Goal: Task Accomplishment & Management: Manage account settings

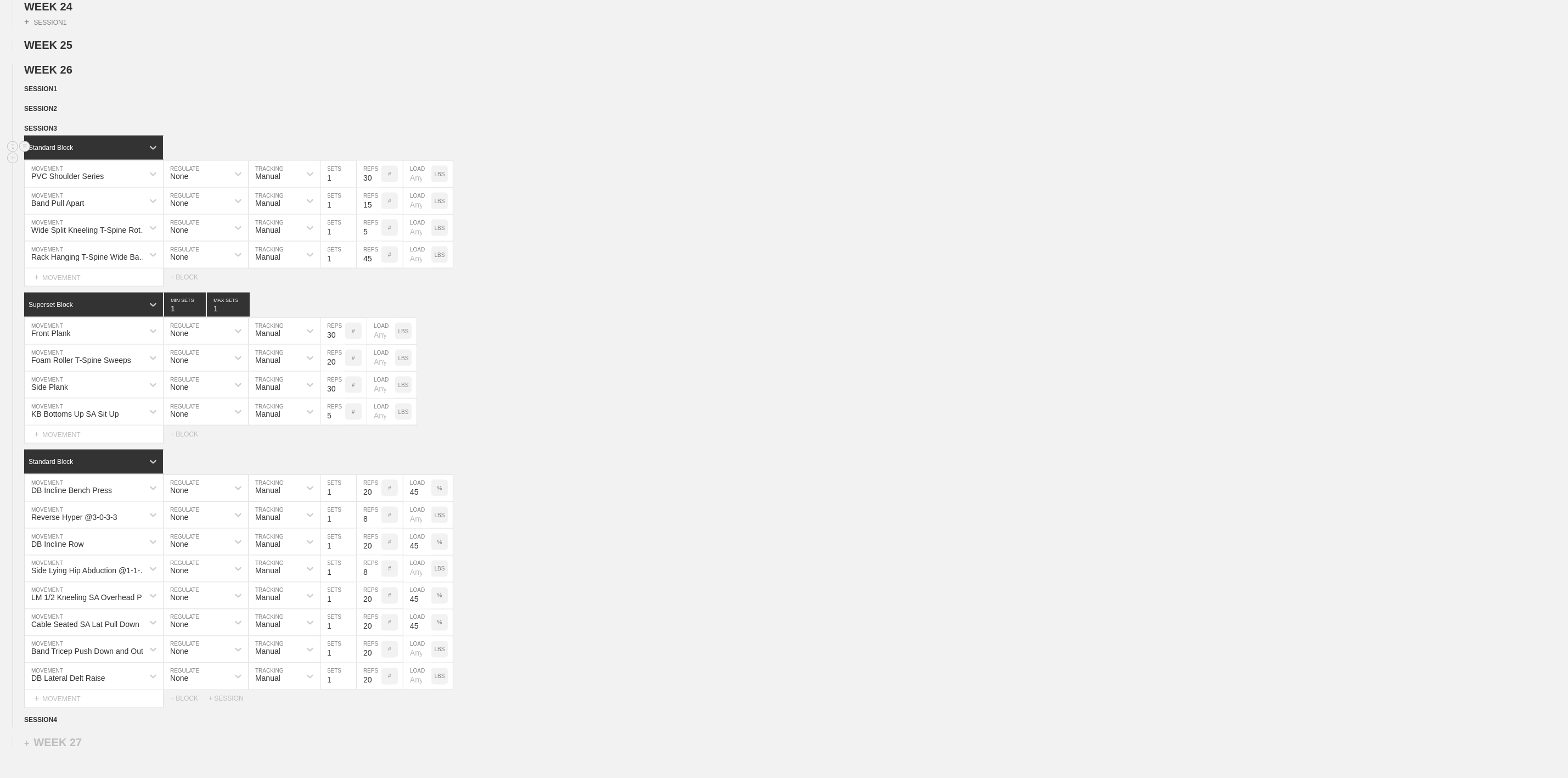
scroll to position [1097, 0]
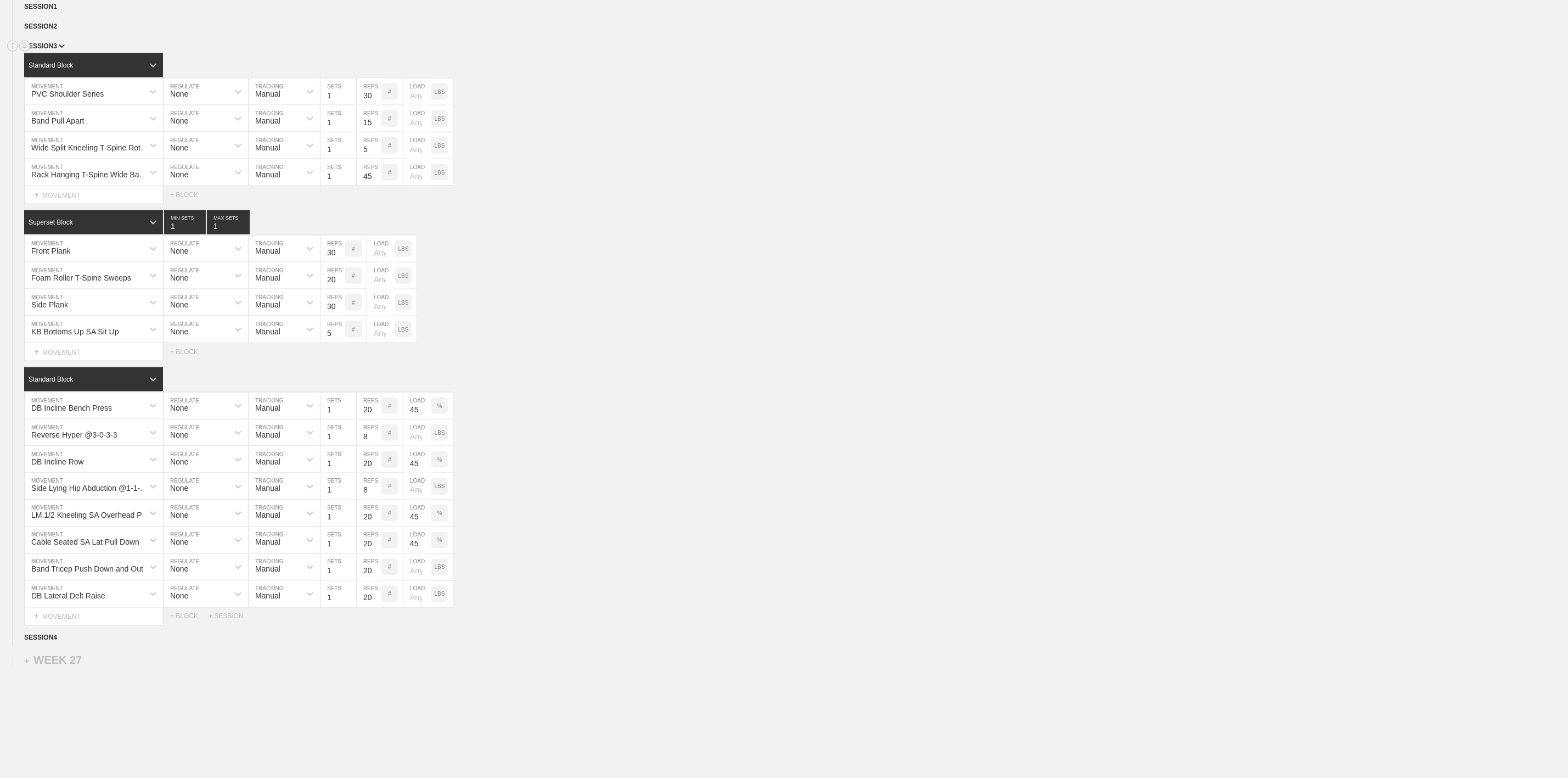
click at [56, 50] on span "SESSION 3" at bounding box center [44, 46] width 41 height 8
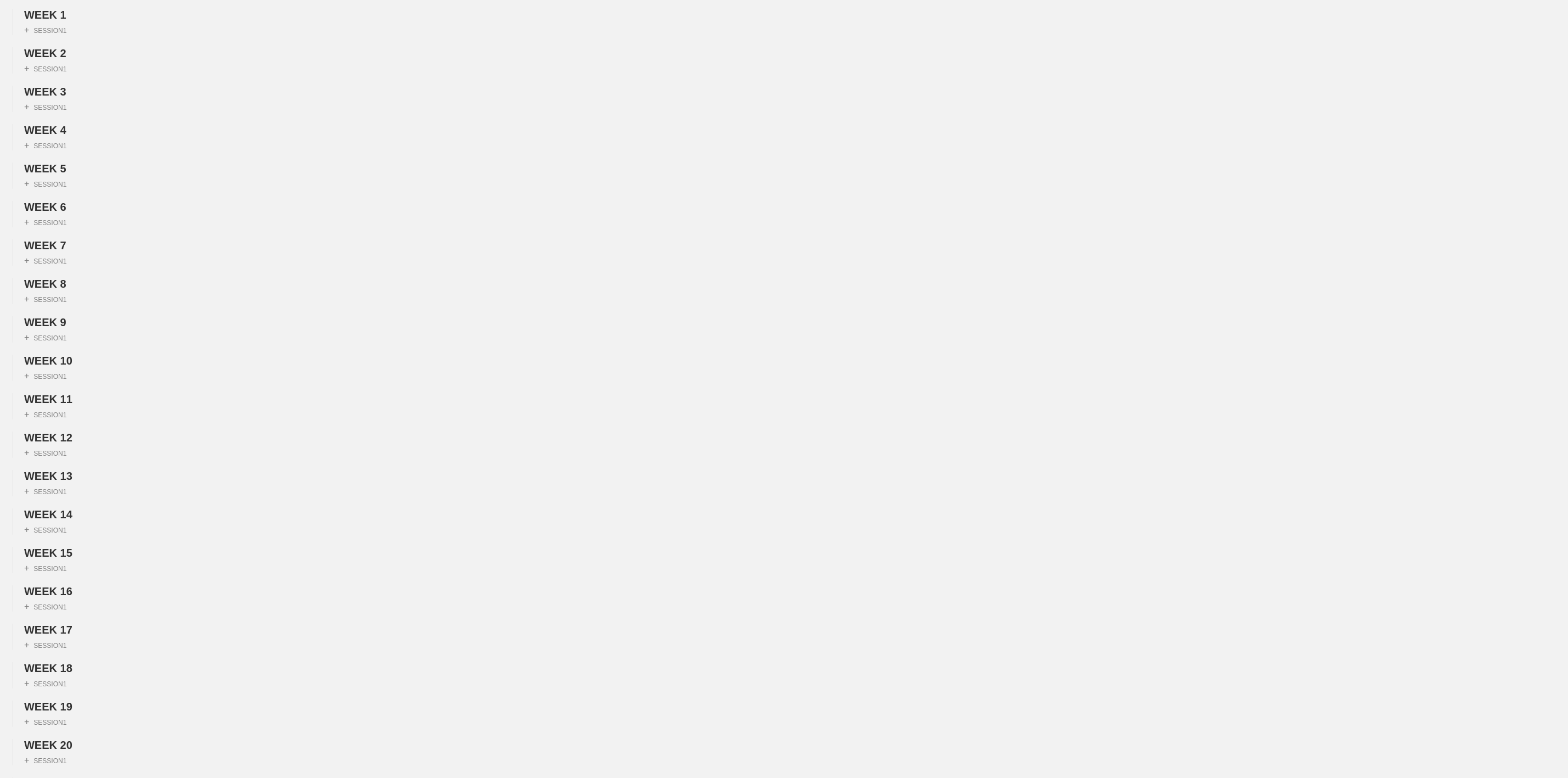
scroll to position [0, 0]
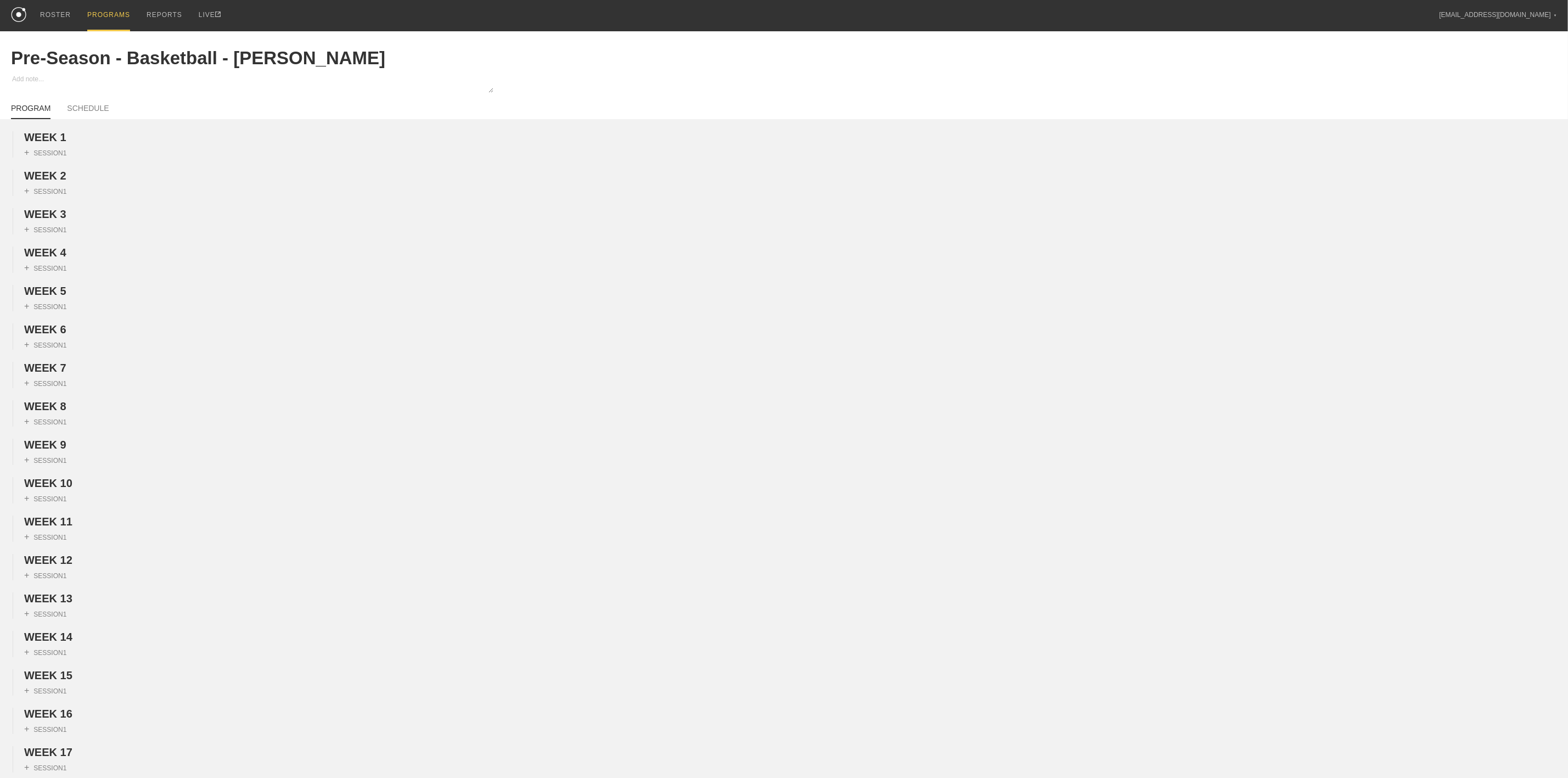
click at [101, 20] on div "PROGRAMS" at bounding box center [109, 15] width 43 height 31
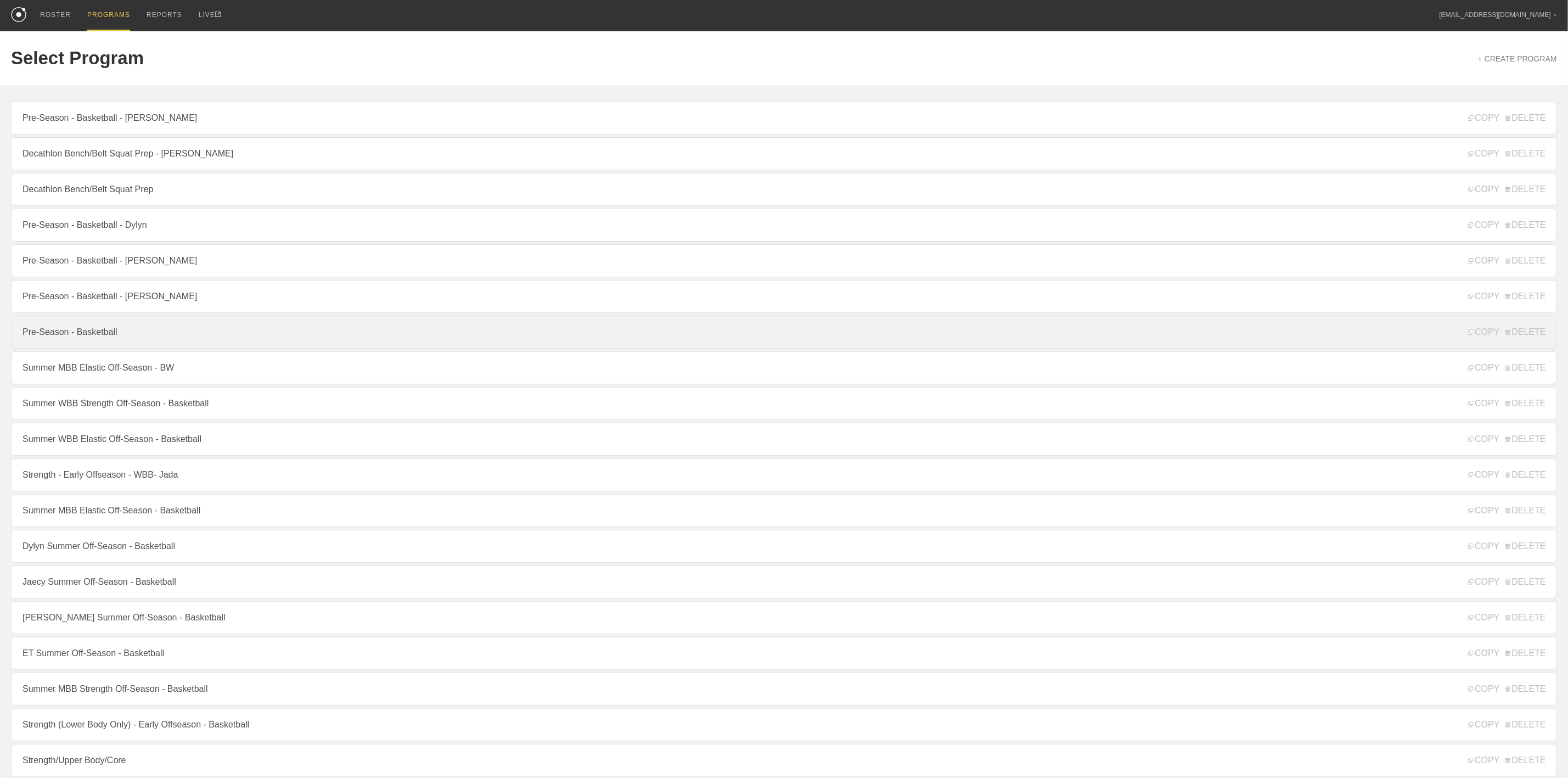
click at [131, 344] on link "Pre-Season - Basketball" at bounding box center [784, 332] width 1547 height 33
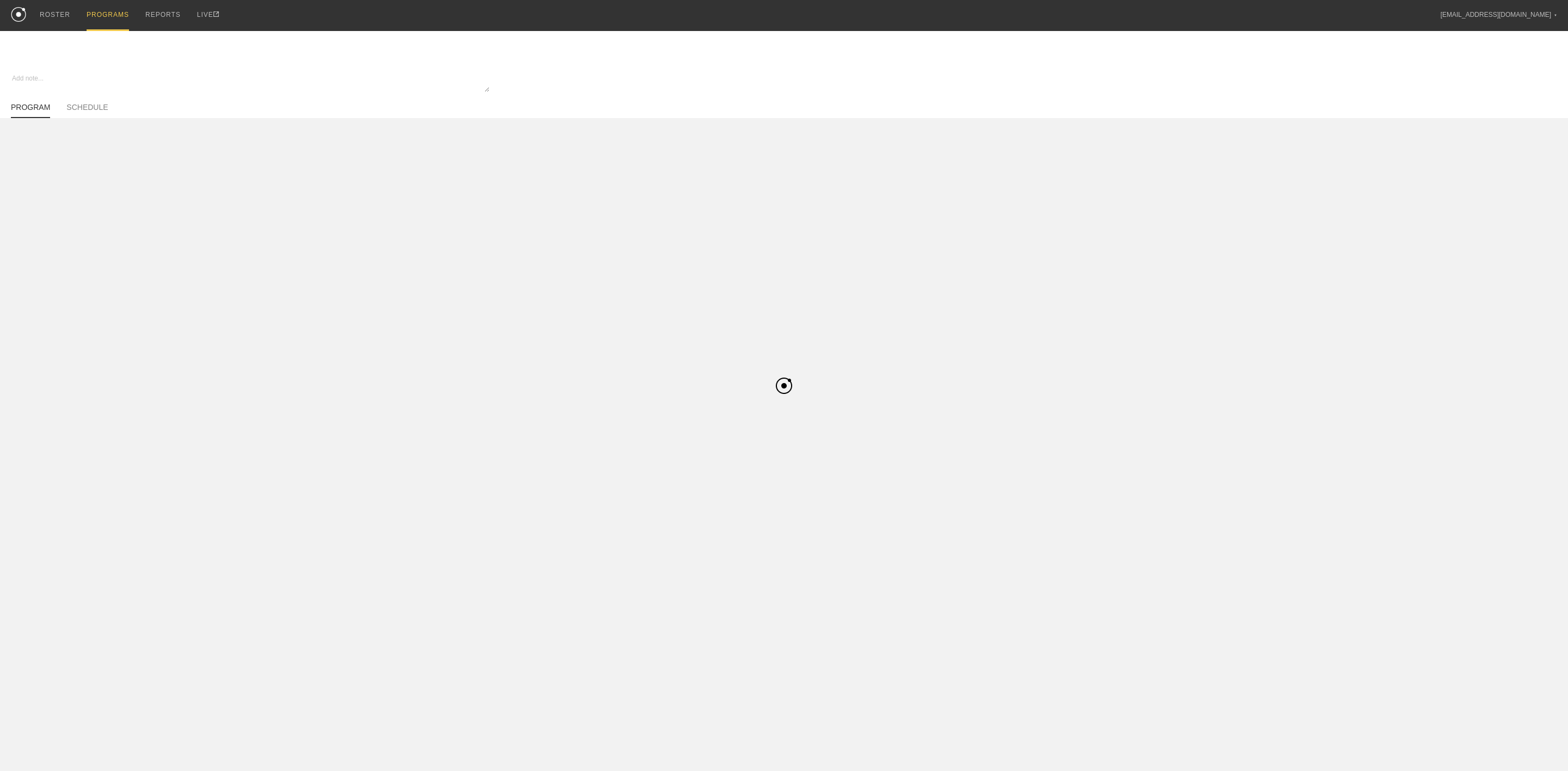
type textarea "x"
type input "Pre-Season - Basketball"
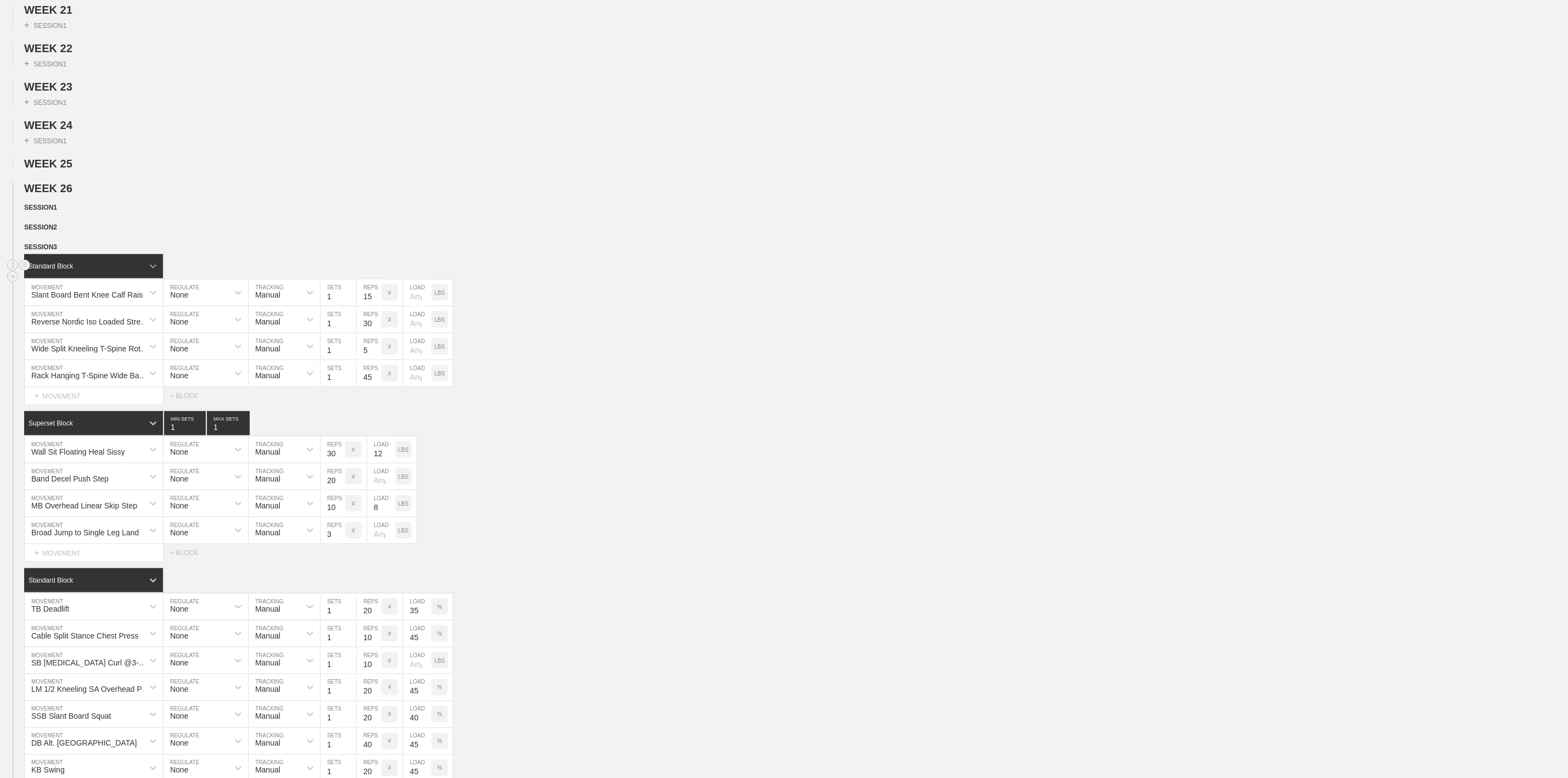
scroll to position [906, 0]
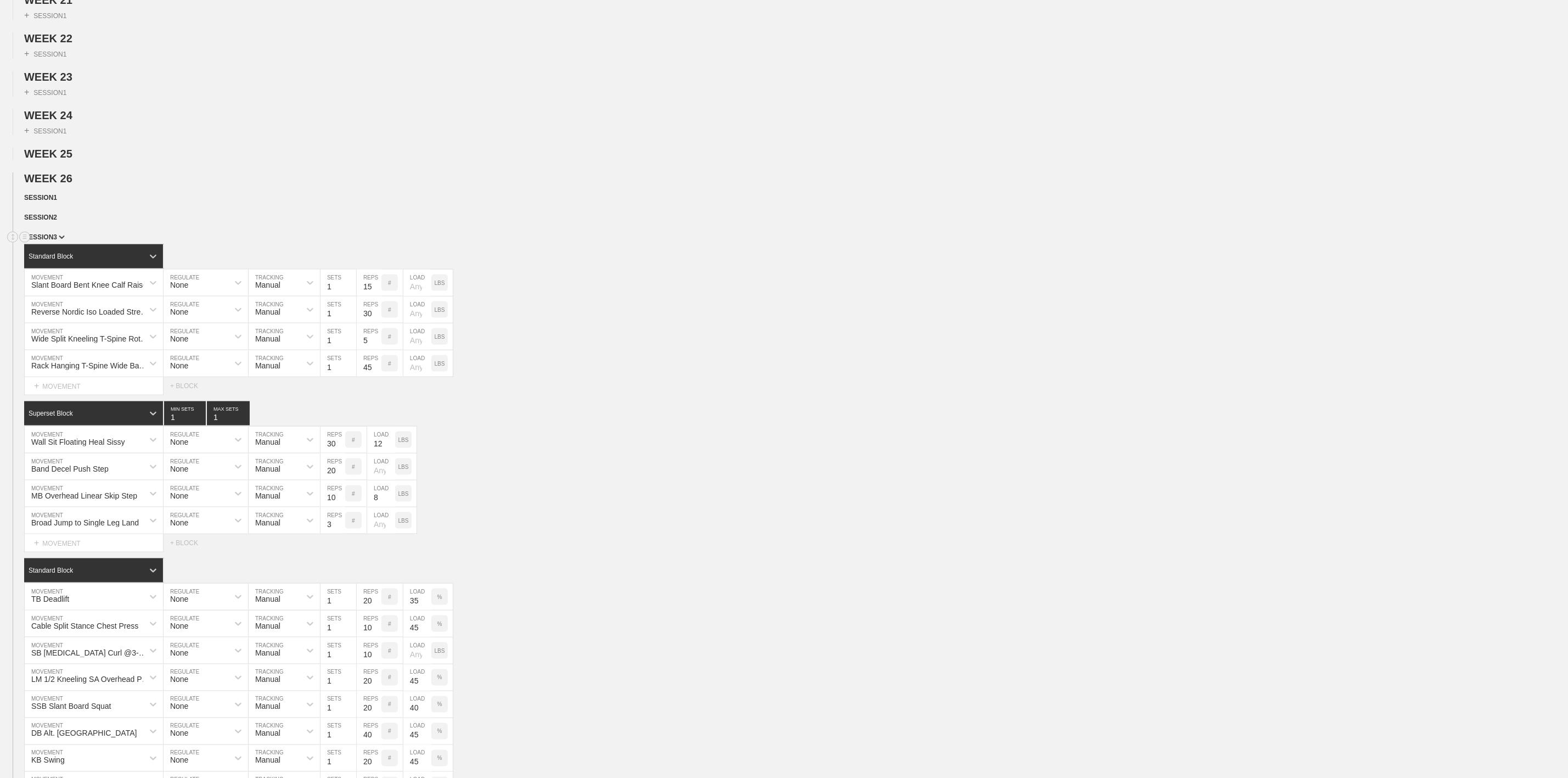
click at [44, 241] on span "SESSION 3" at bounding box center [44, 237] width 41 height 8
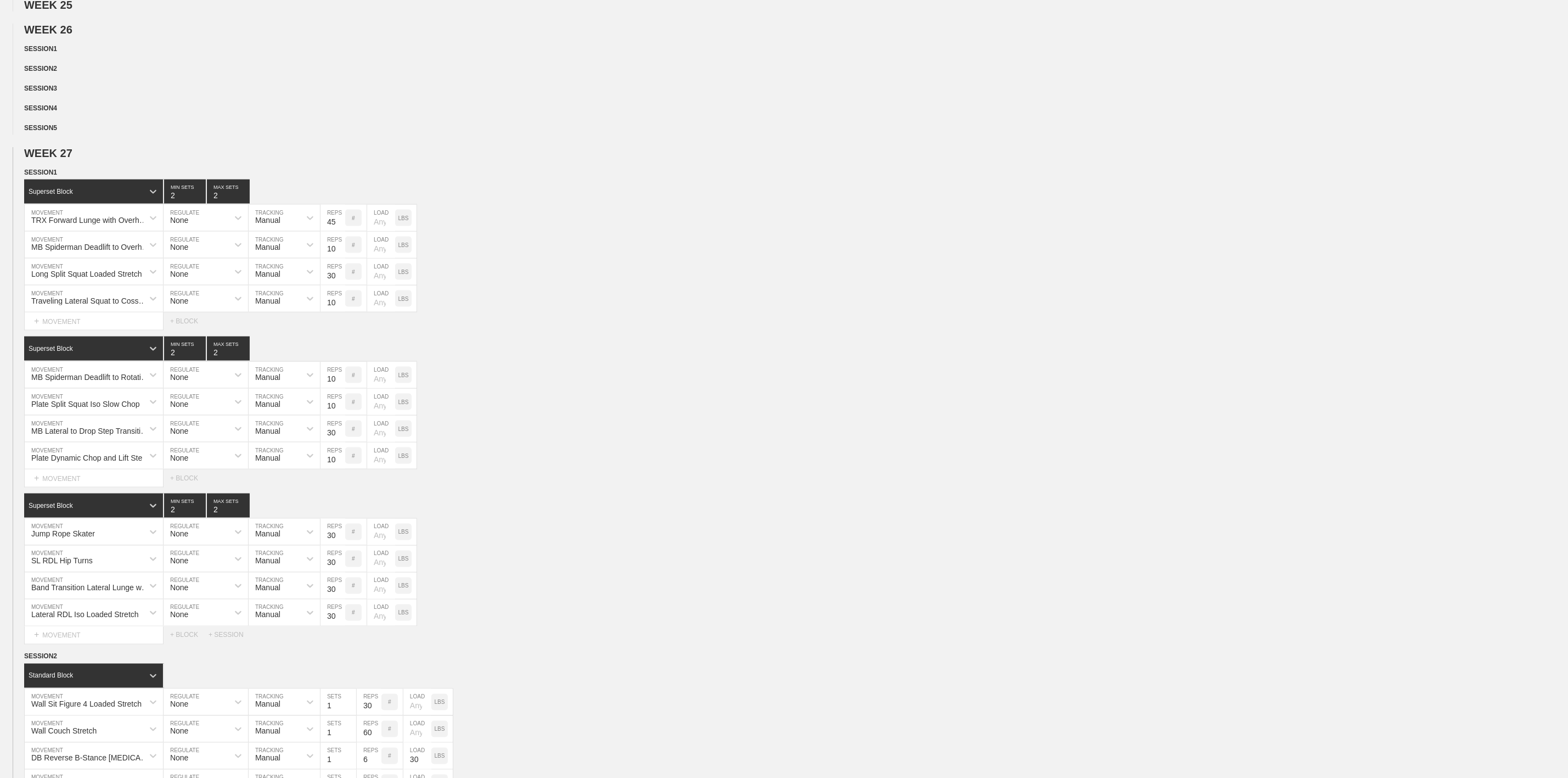
scroll to position [1071, 0]
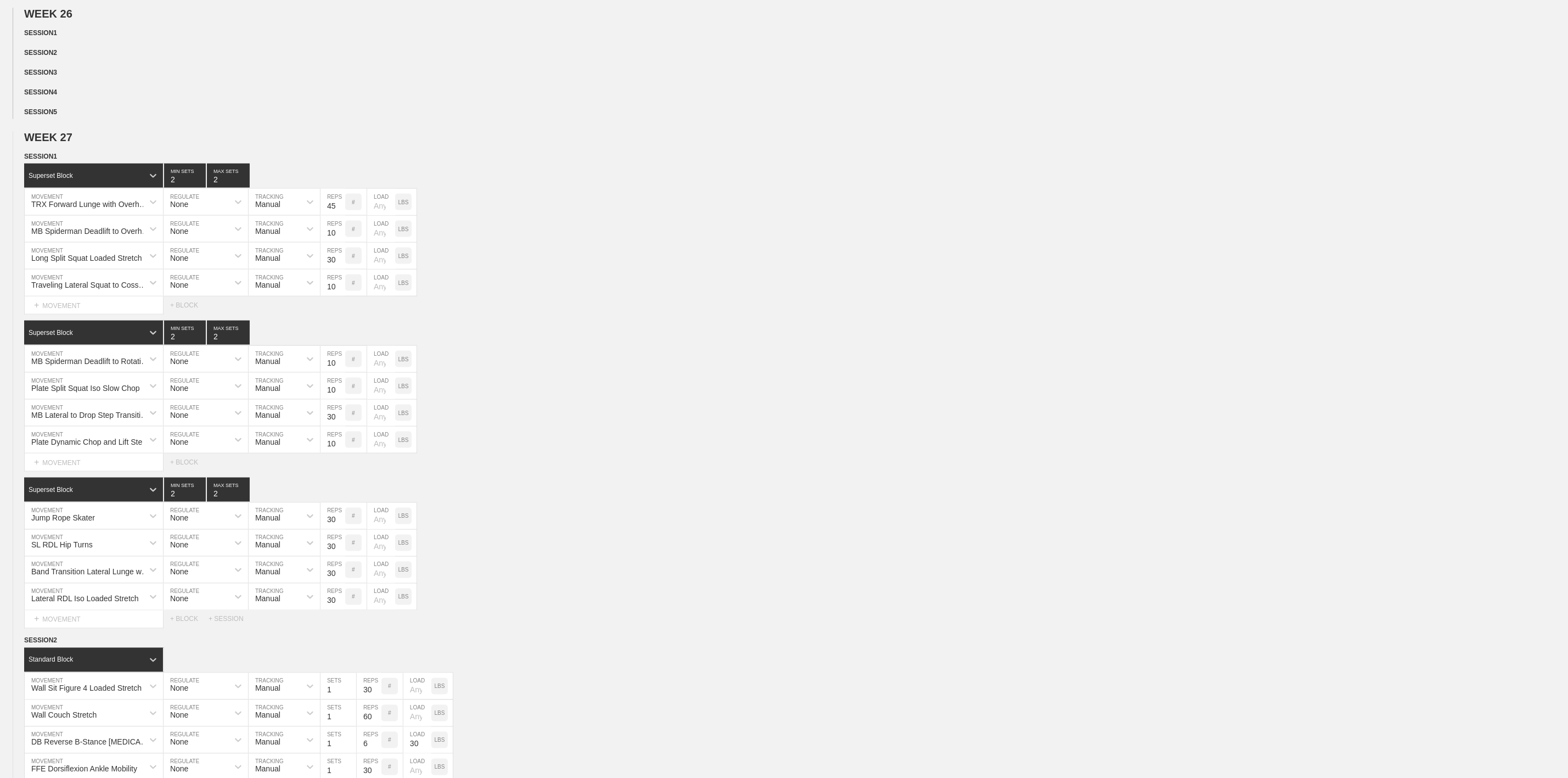
click at [34, 119] on div "WEEK 26 DUPLICATE DELETE SESSION 1 DUPLICATE DELETE SESSION 2 DUPLICATE DELETE …" at bounding box center [784, 64] width 1568 height 112
click at [46, 96] on span "SESSION 4" at bounding box center [42, 92] width 37 height 8
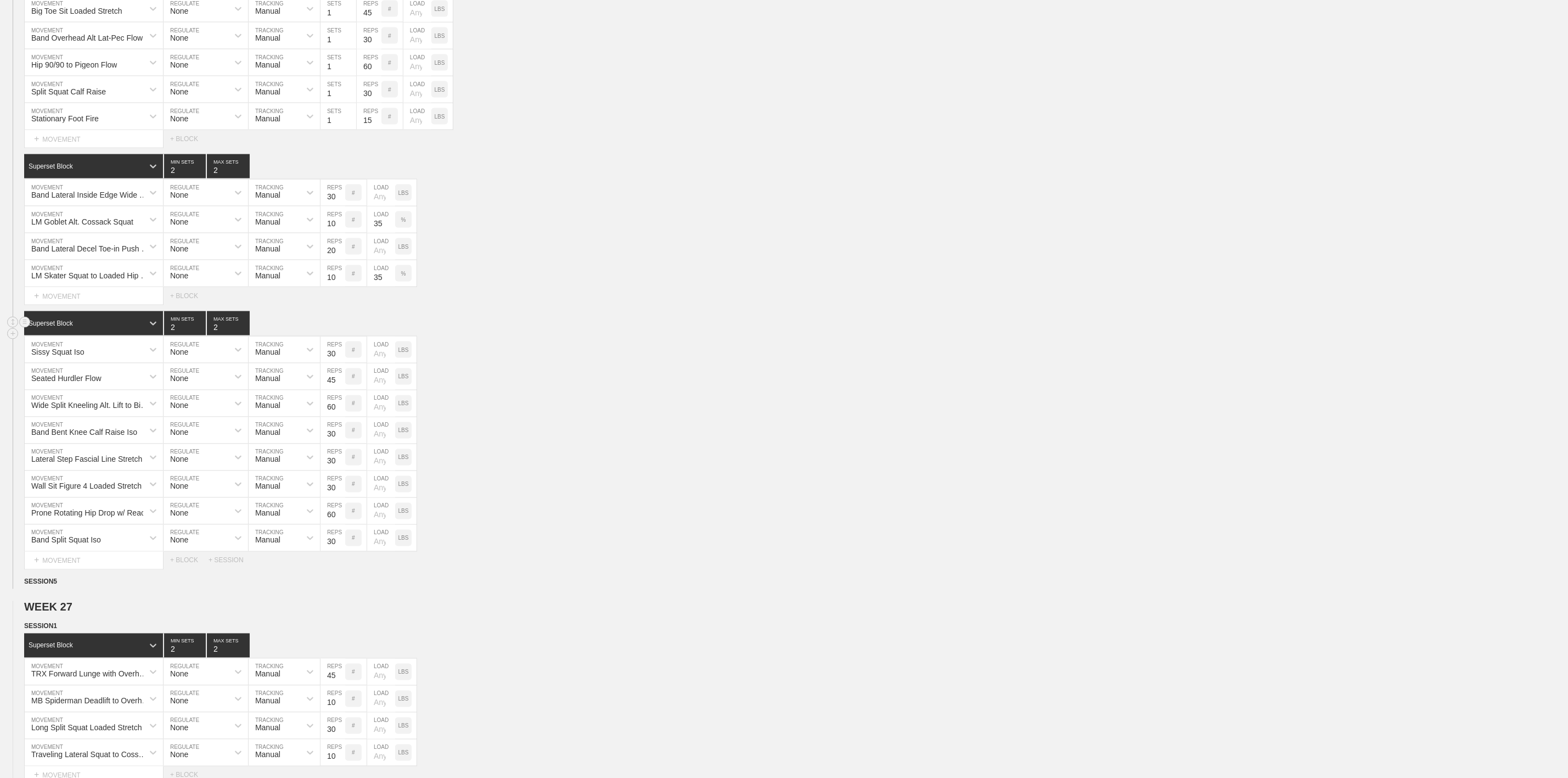
scroll to position [1235, 0]
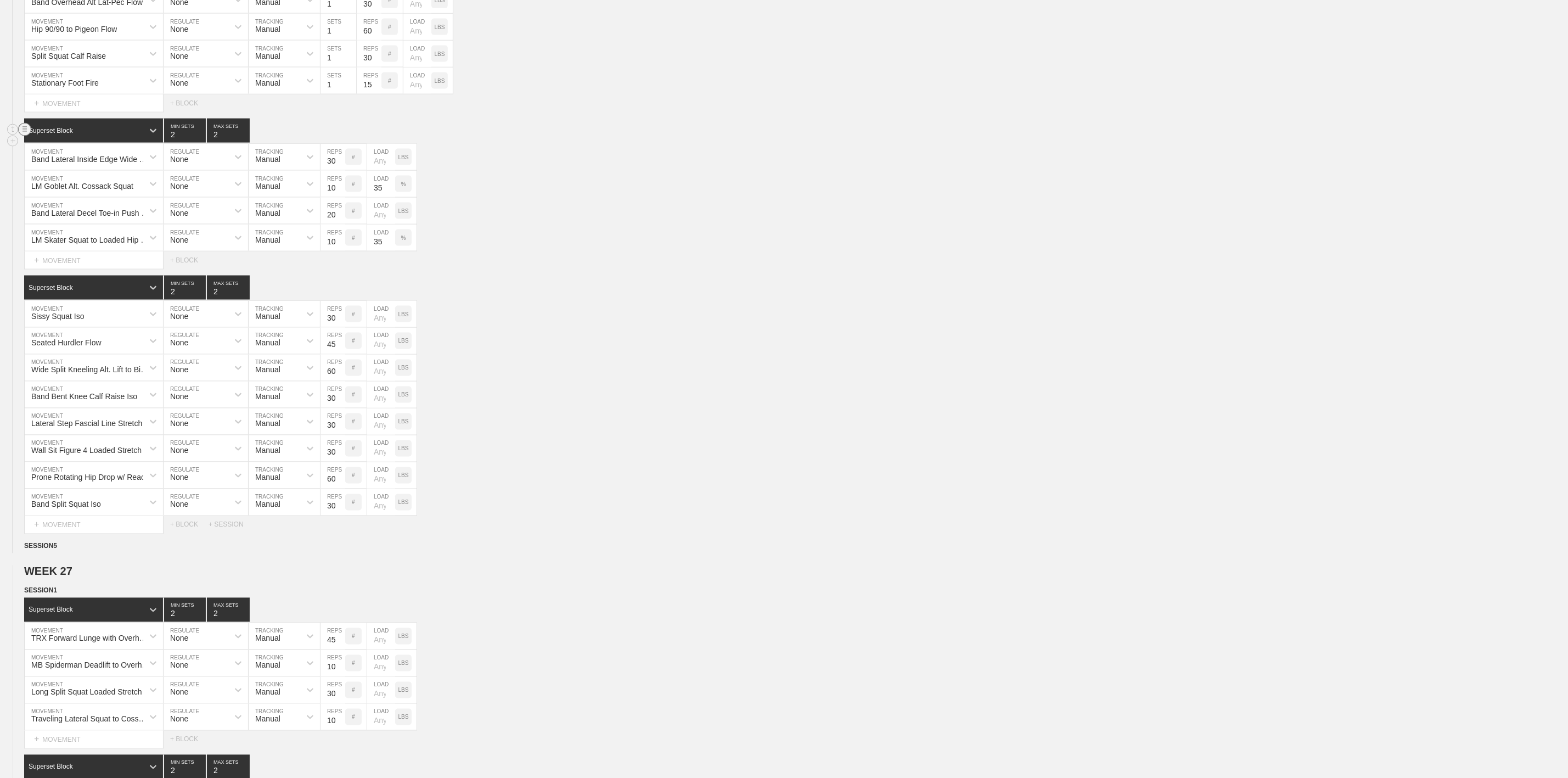
click at [26, 129] on line at bounding box center [25, 129] width 4 height 0
click at [638, 252] on div "LM Skater Squat to Loaded Hip Lock MOVEMENT None REGULATE Manual TRACKING 10 RE…" at bounding box center [784, 238] width 1568 height 27
click at [554, 355] on div "Seated Hurdler Flow MOVEMENT None REGULATE Manual TRACKING 45 REPS # LOAD LBS" at bounding box center [784, 341] width 1568 height 27
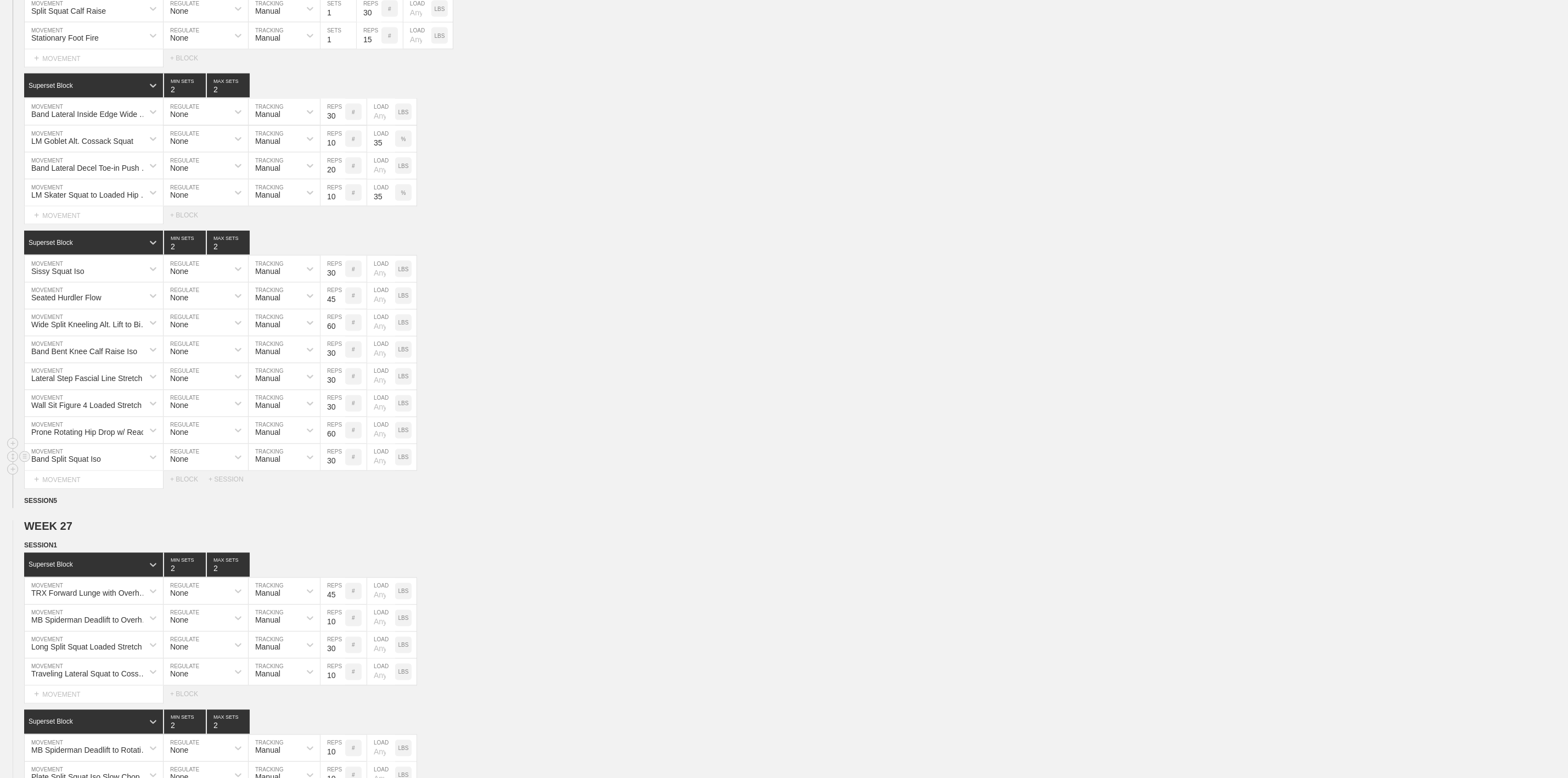
scroll to position [1318, 0]
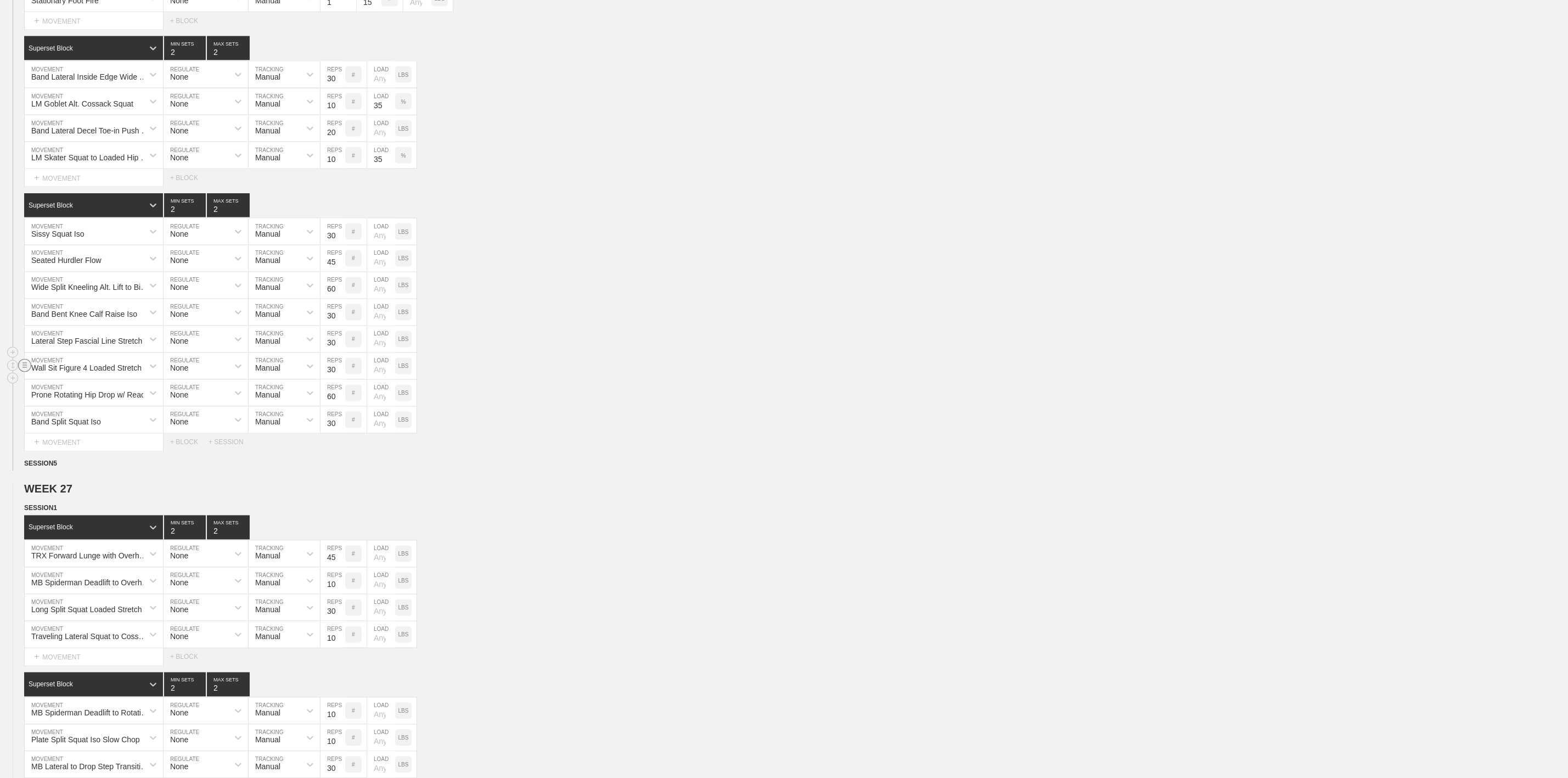
click at [26, 372] on circle at bounding box center [25, 365] width 13 height 13
click at [66, 427] on div "DELETE" at bounding box center [77, 429] width 88 height 17
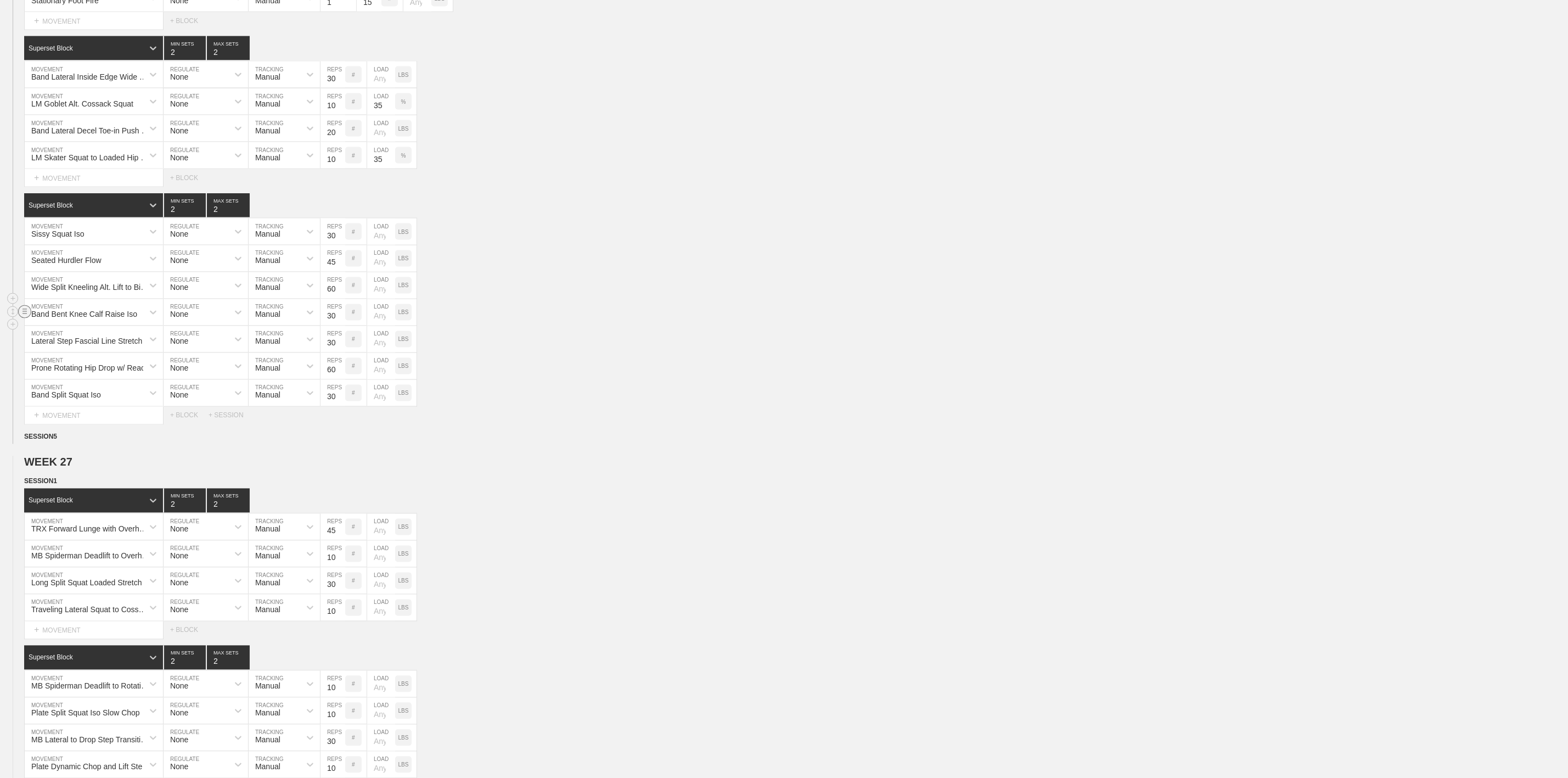
click at [25, 318] on circle at bounding box center [25, 311] width 13 height 13
click at [69, 372] on div "DELETE" at bounding box center [77, 375] width 88 height 17
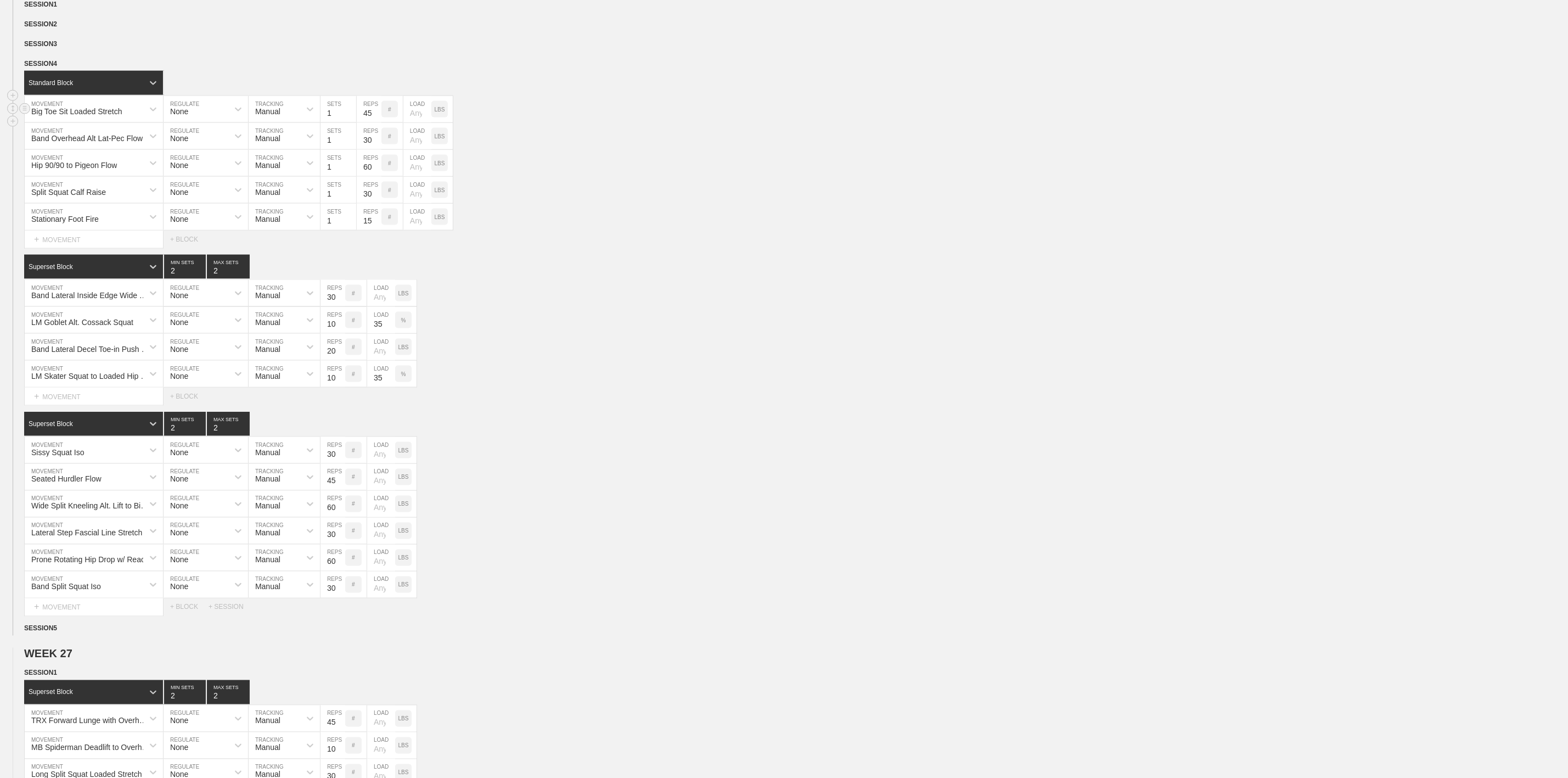
scroll to position [1071, 0]
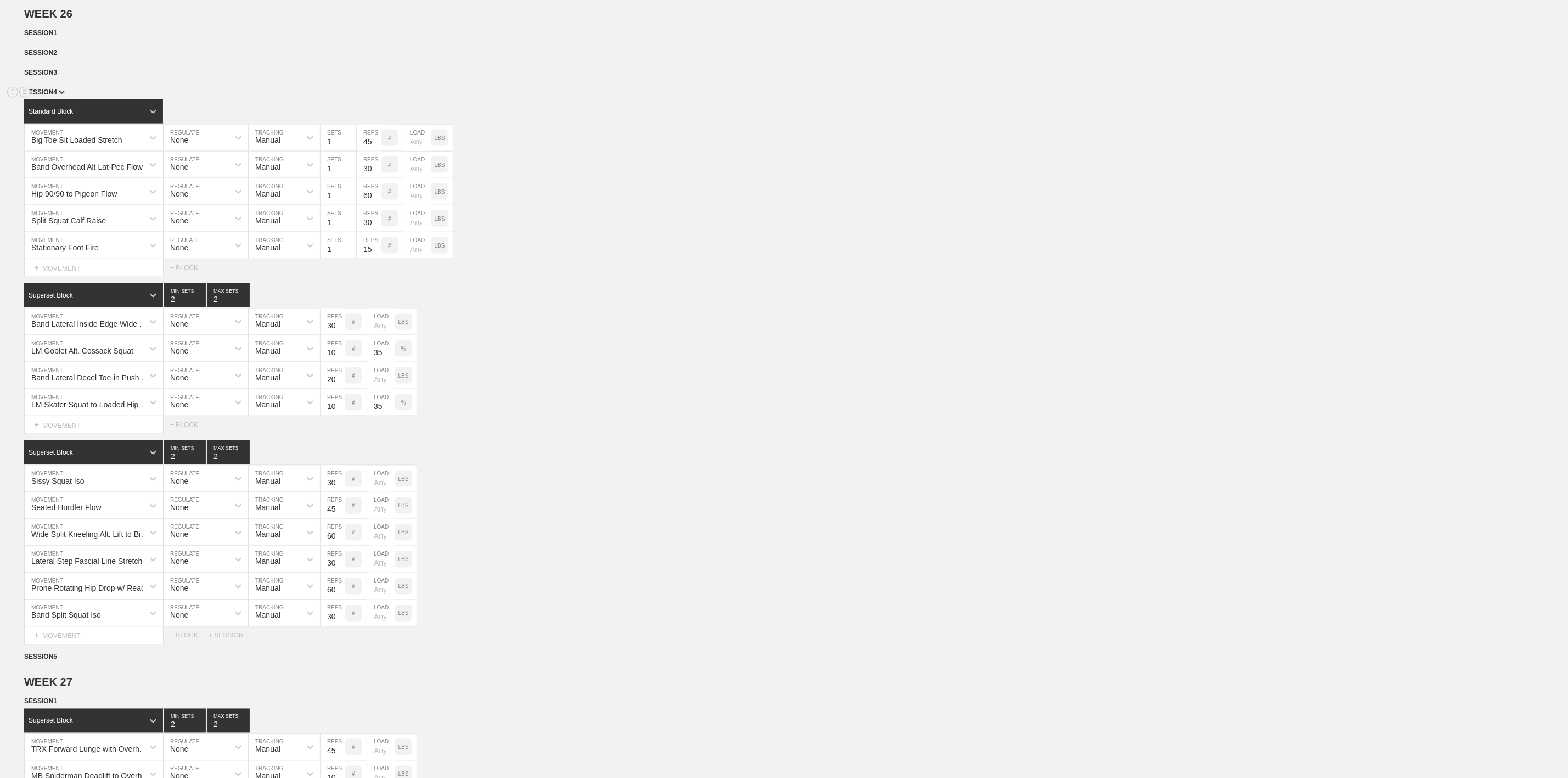
click at [56, 96] on span "SESSION 4" at bounding box center [44, 92] width 41 height 8
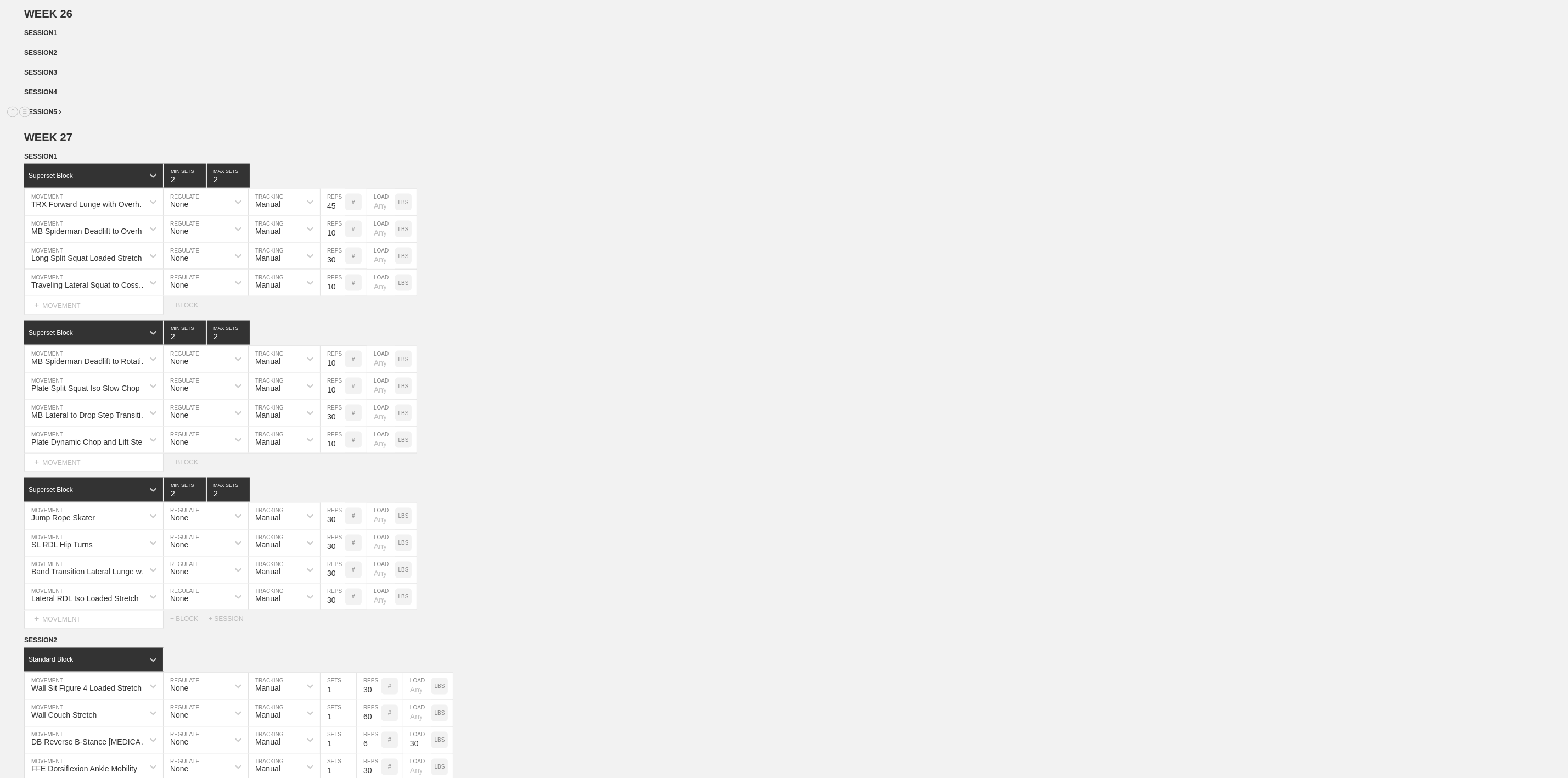
click at [61, 119] on div "SESSION 5" at bounding box center [796, 113] width 1544 height 13
click at [53, 116] on span "SESSION 5" at bounding box center [42, 112] width 37 height 8
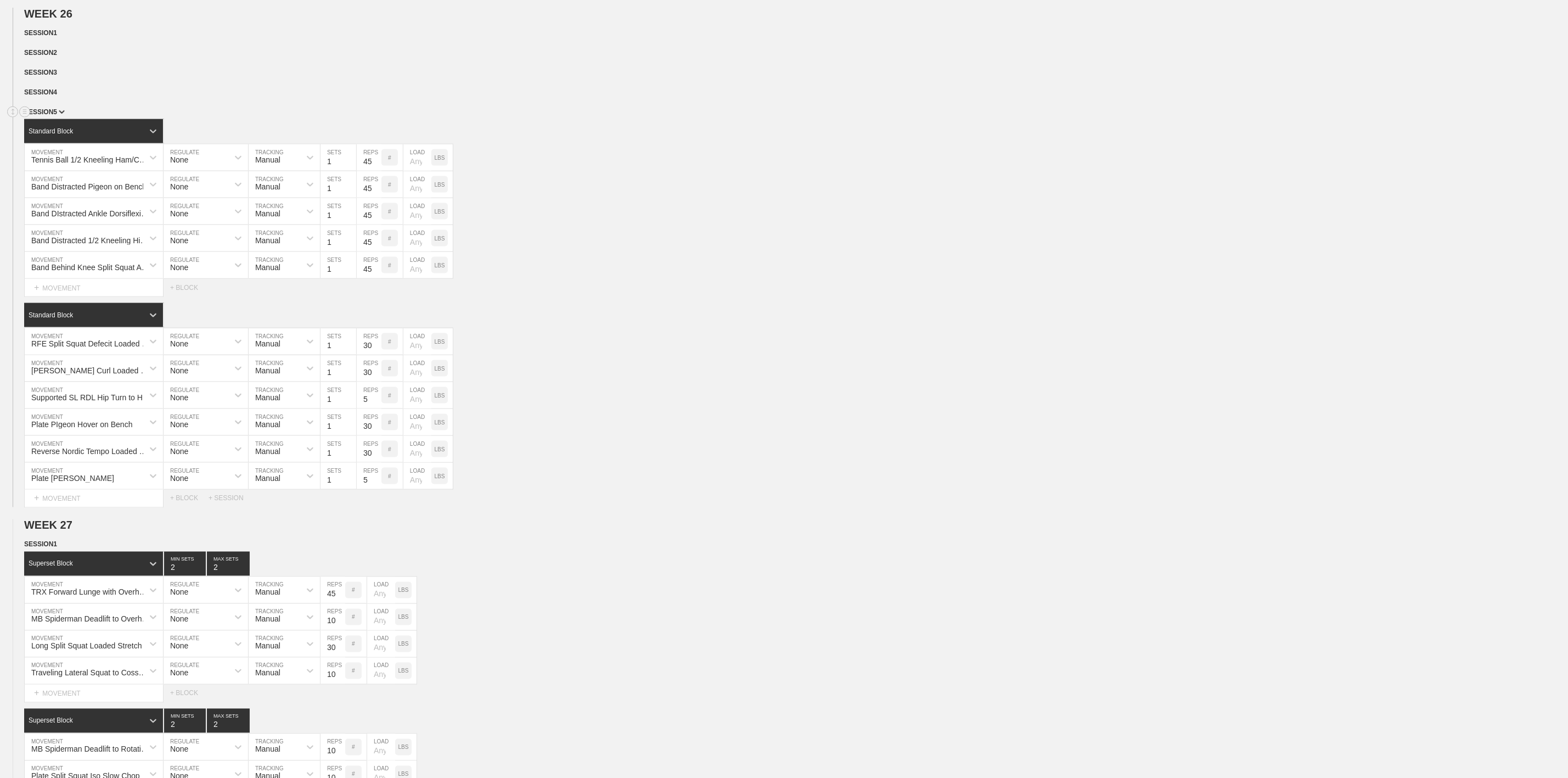
click at [53, 116] on span "SESSION 5" at bounding box center [44, 112] width 41 height 8
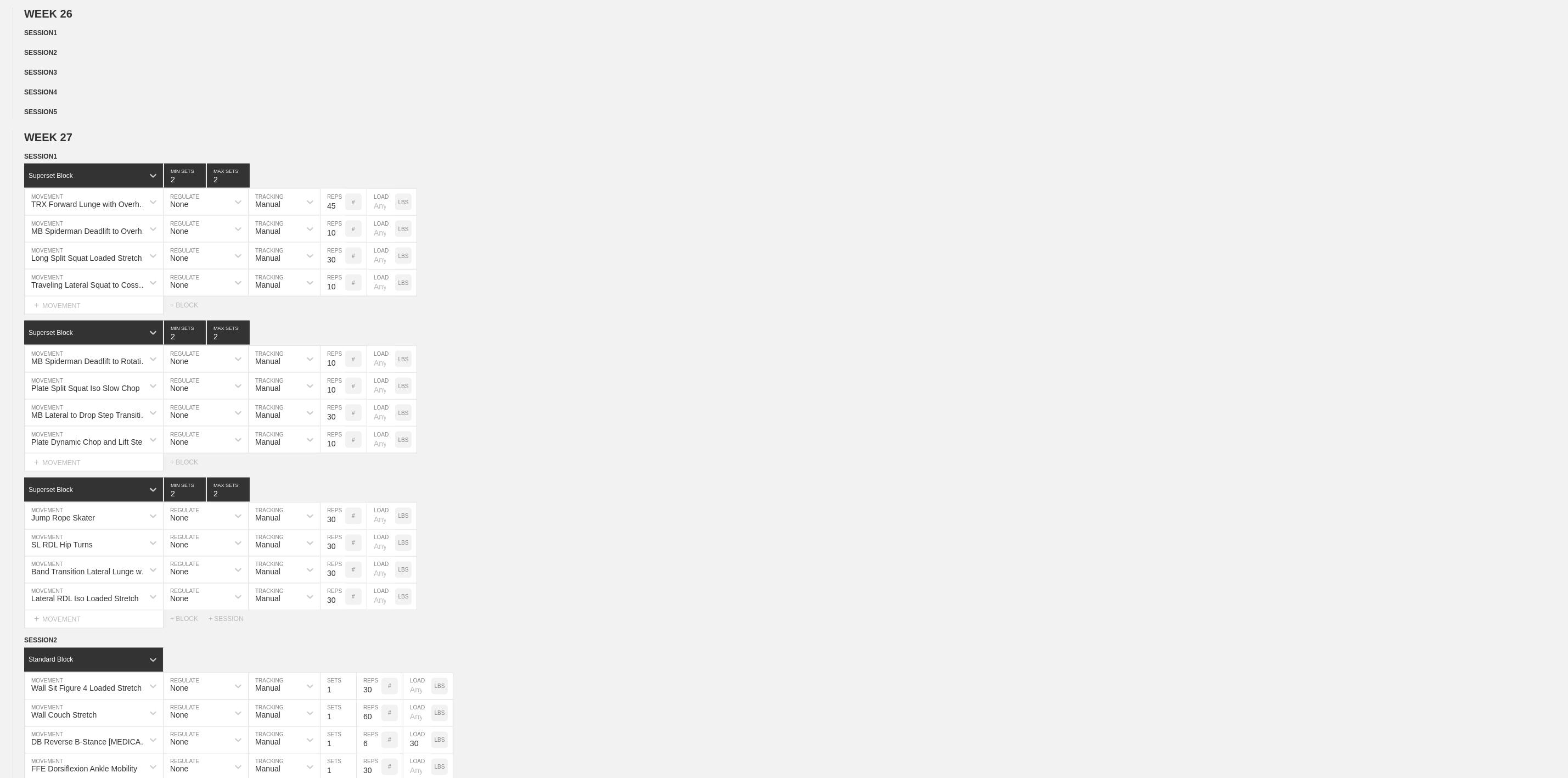
drag, startPoint x: 52, startPoint y: 182, endPoint x: 60, endPoint y: 175, distance: 10.6
click at [55, 143] on span "WEEK 27" at bounding box center [48, 138] width 48 height 12
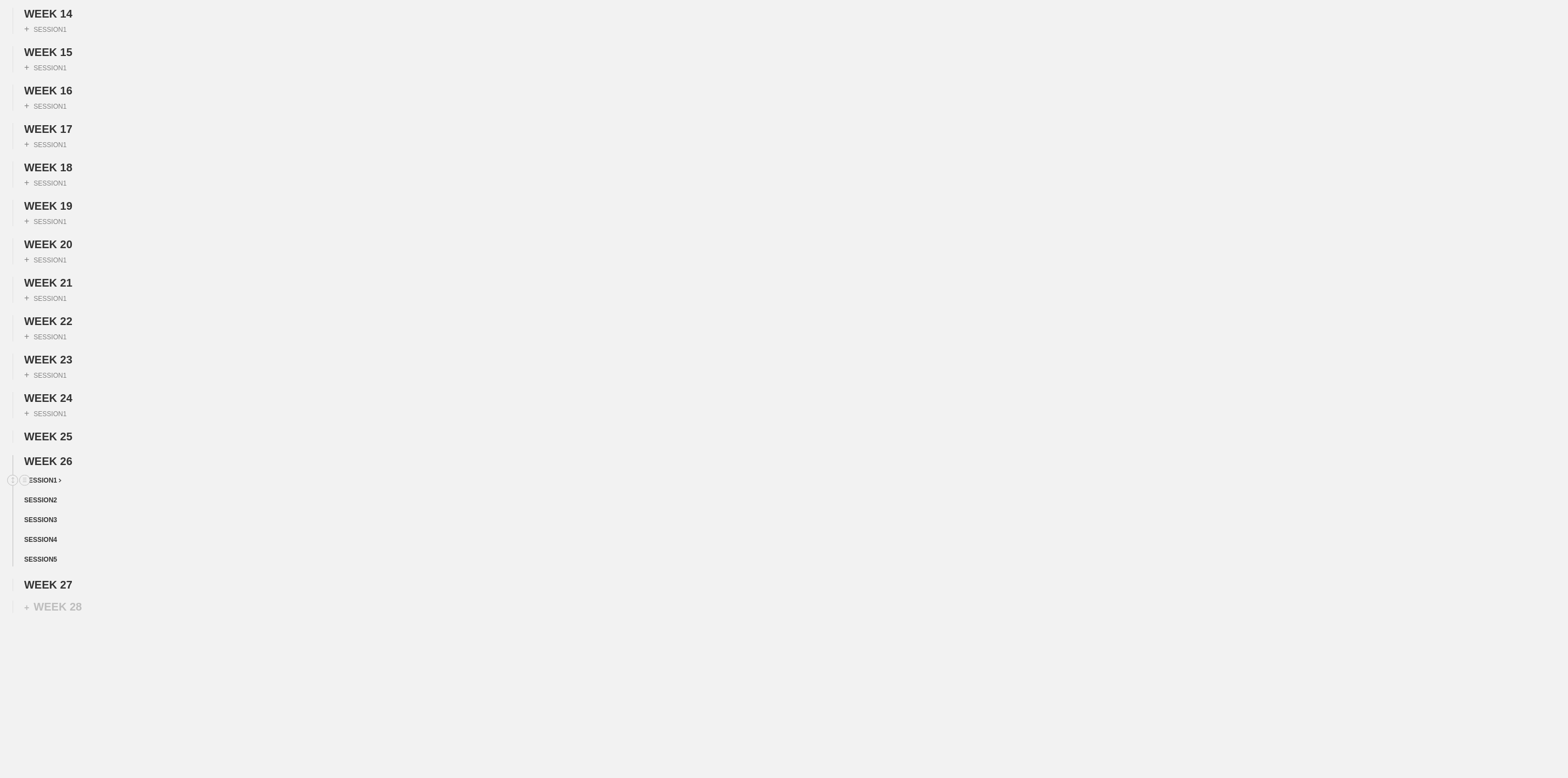
click at [55, 475] on div "SESSION 1" at bounding box center [796, 481] width 1544 height 13
click at [50, 480] on span "SESSION 1" at bounding box center [42, 480] width 37 height 8
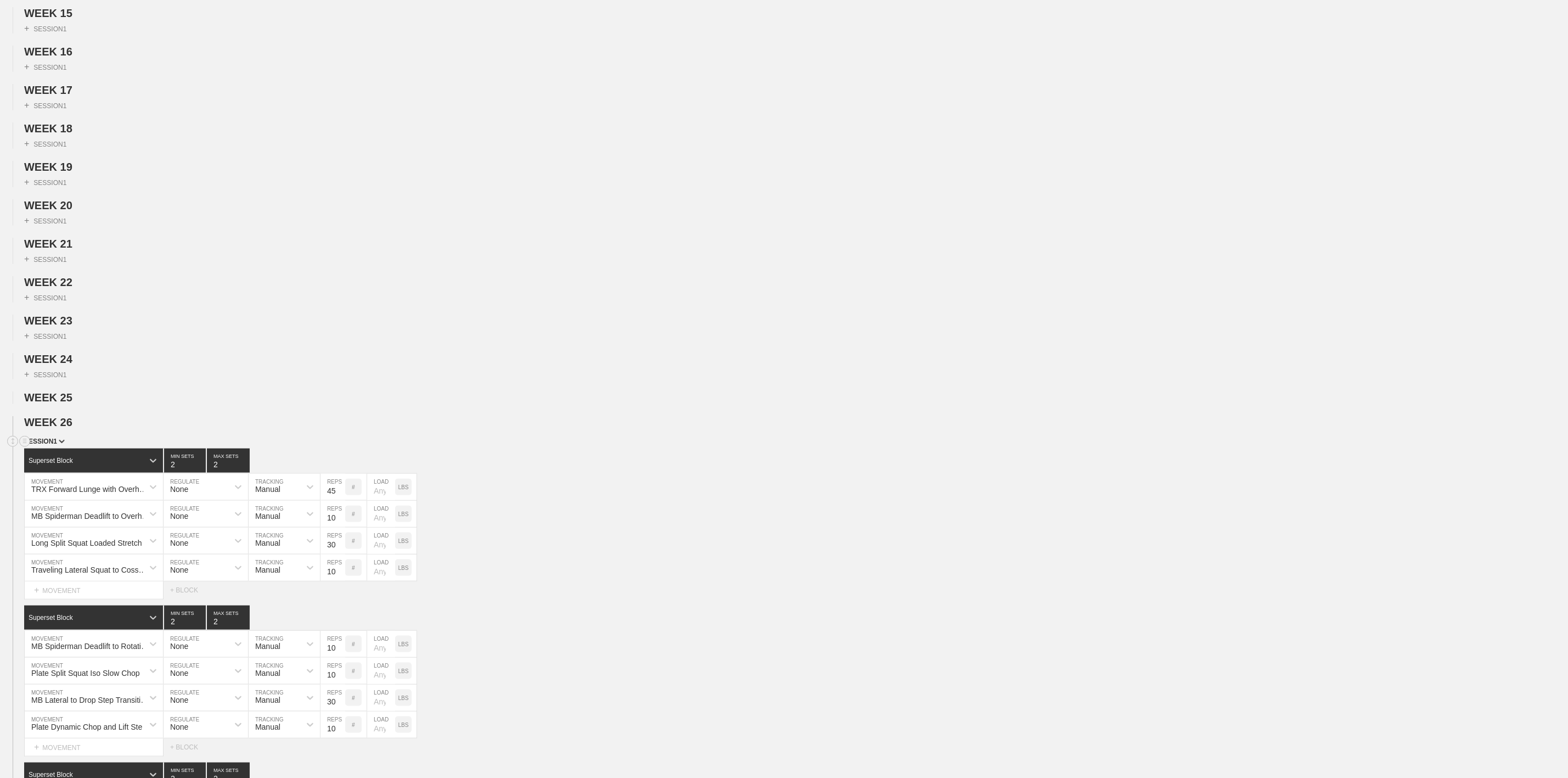
scroll to position [1071, 0]
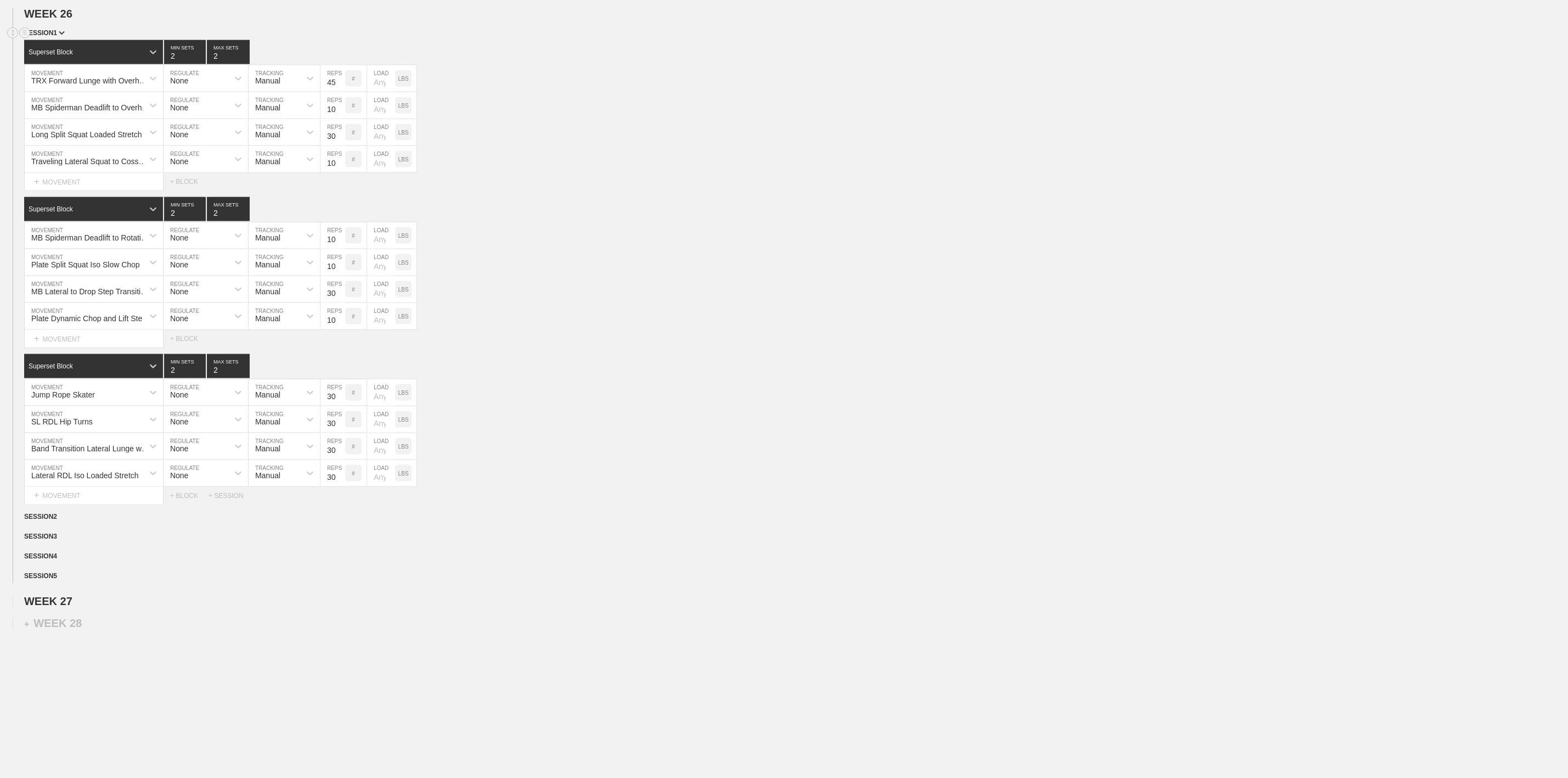
click at [44, 37] on span "SESSION 1" at bounding box center [44, 33] width 41 height 8
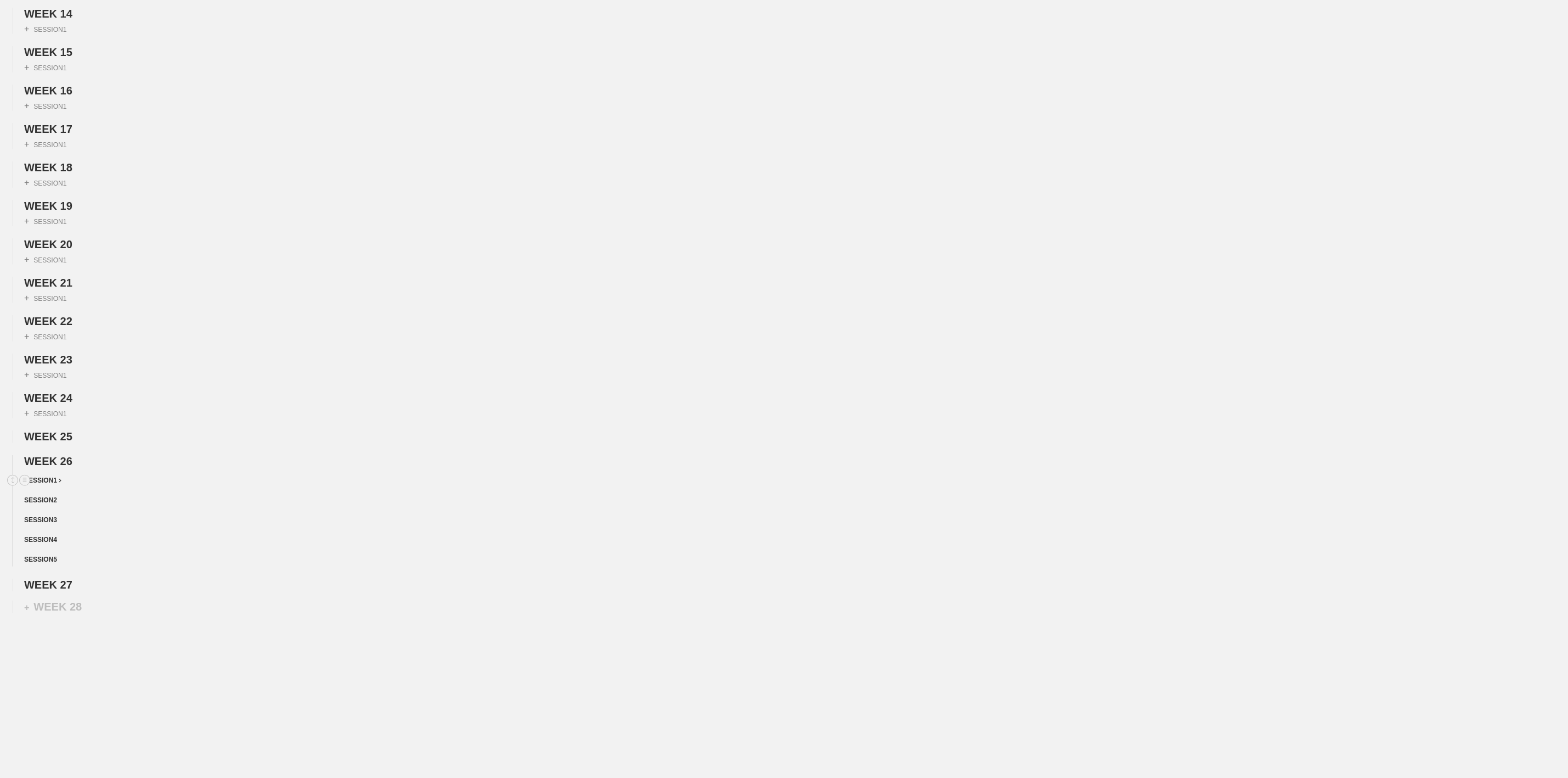
scroll to position [663, 0]
click at [55, 536] on span "SESSION 4" at bounding box center [42, 540] width 37 height 8
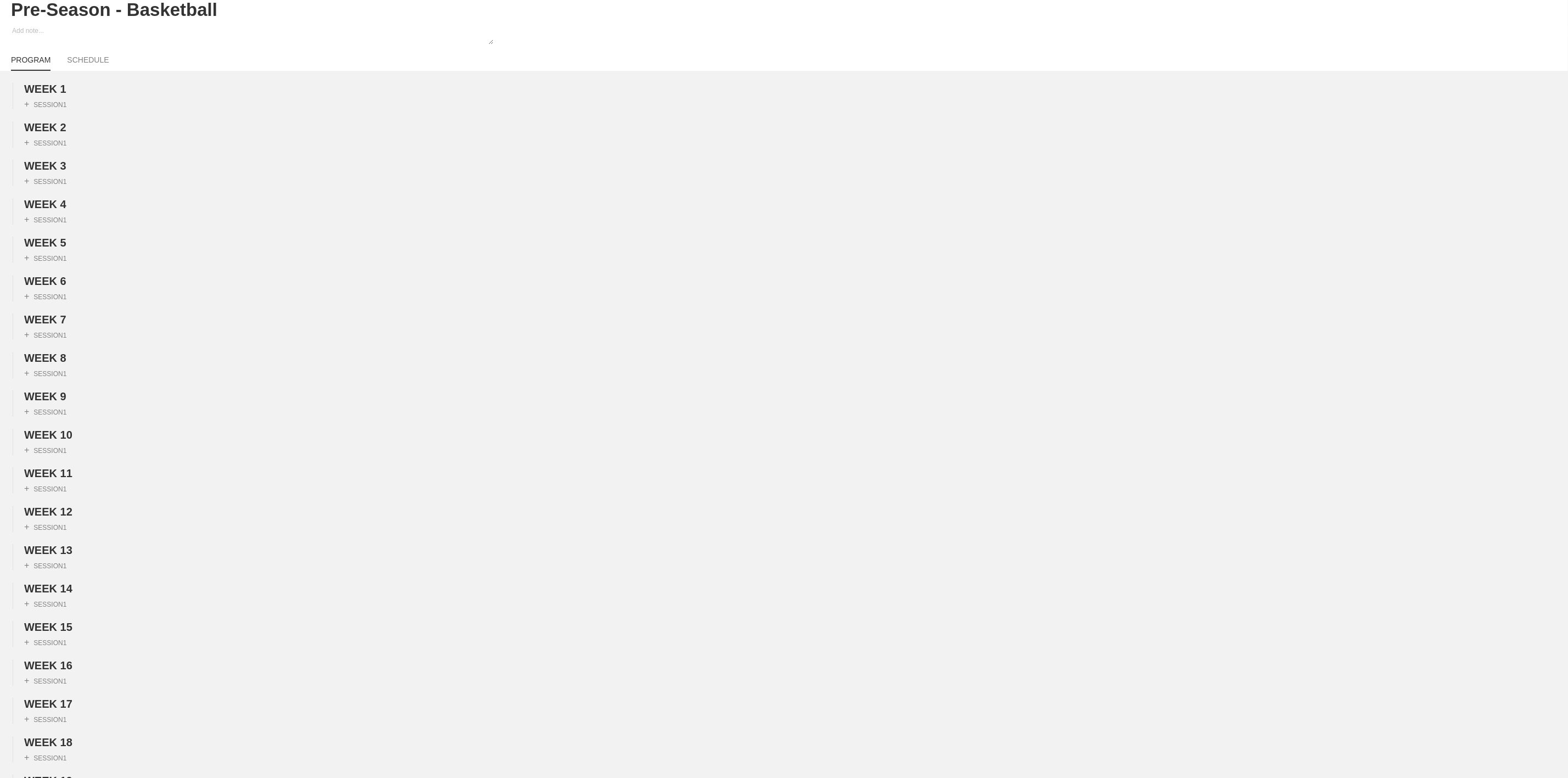
scroll to position [0, 0]
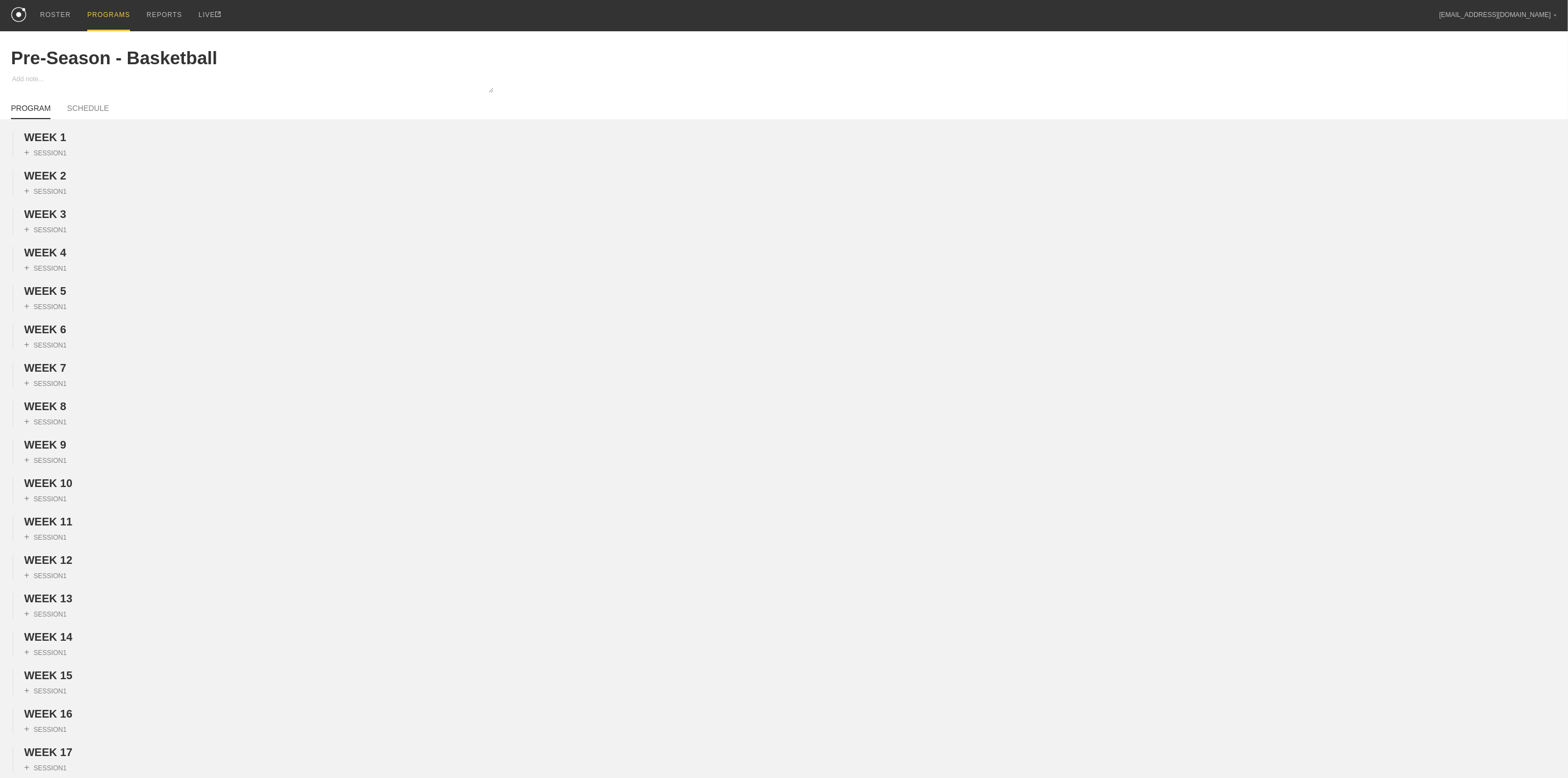
click at [102, 17] on div "PROGRAMS" at bounding box center [109, 15] width 43 height 31
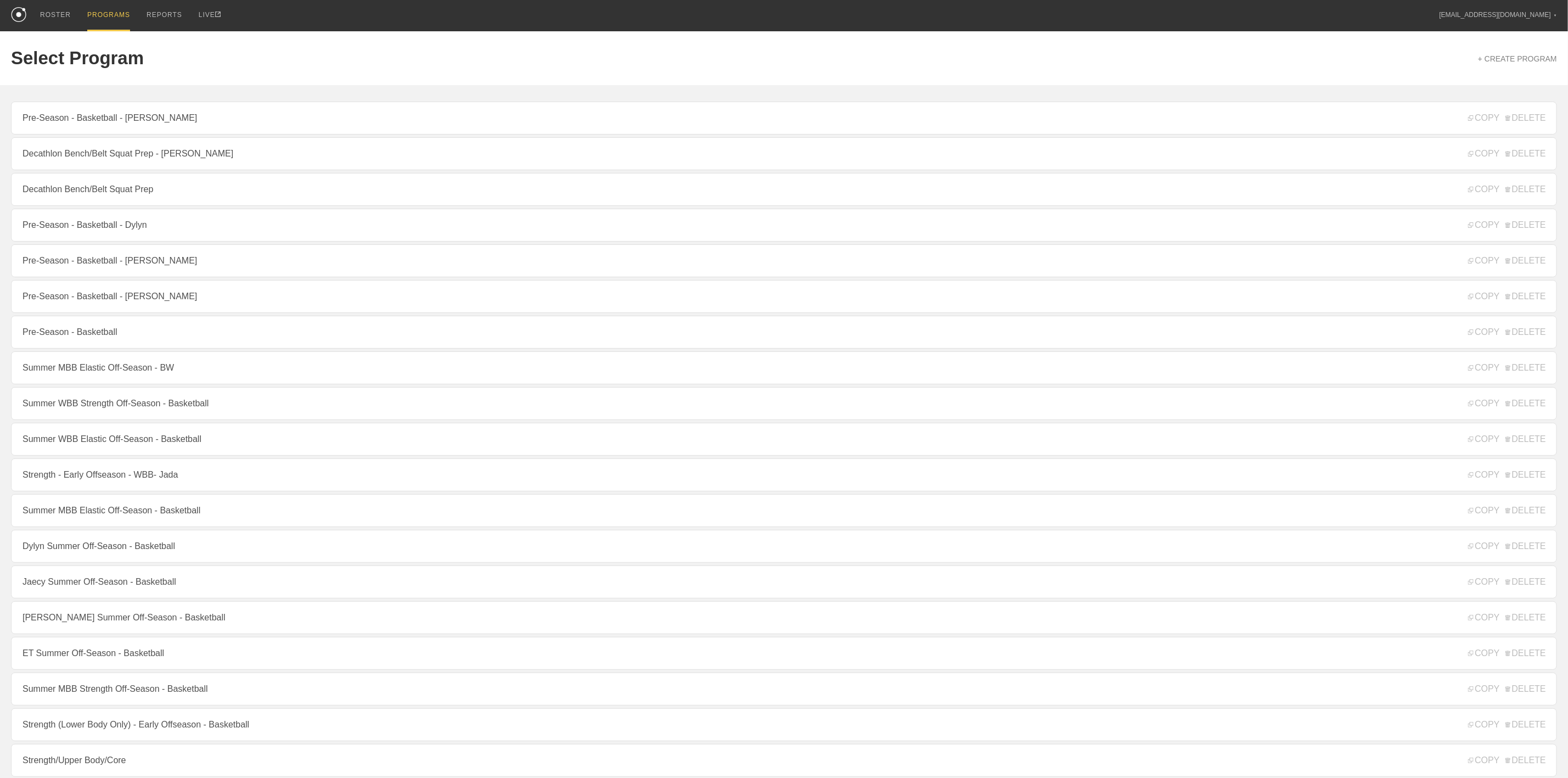
click at [122, 270] on link "Pre-Season - Basketball - [PERSON_NAME]" at bounding box center [784, 261] width 1547 height 33
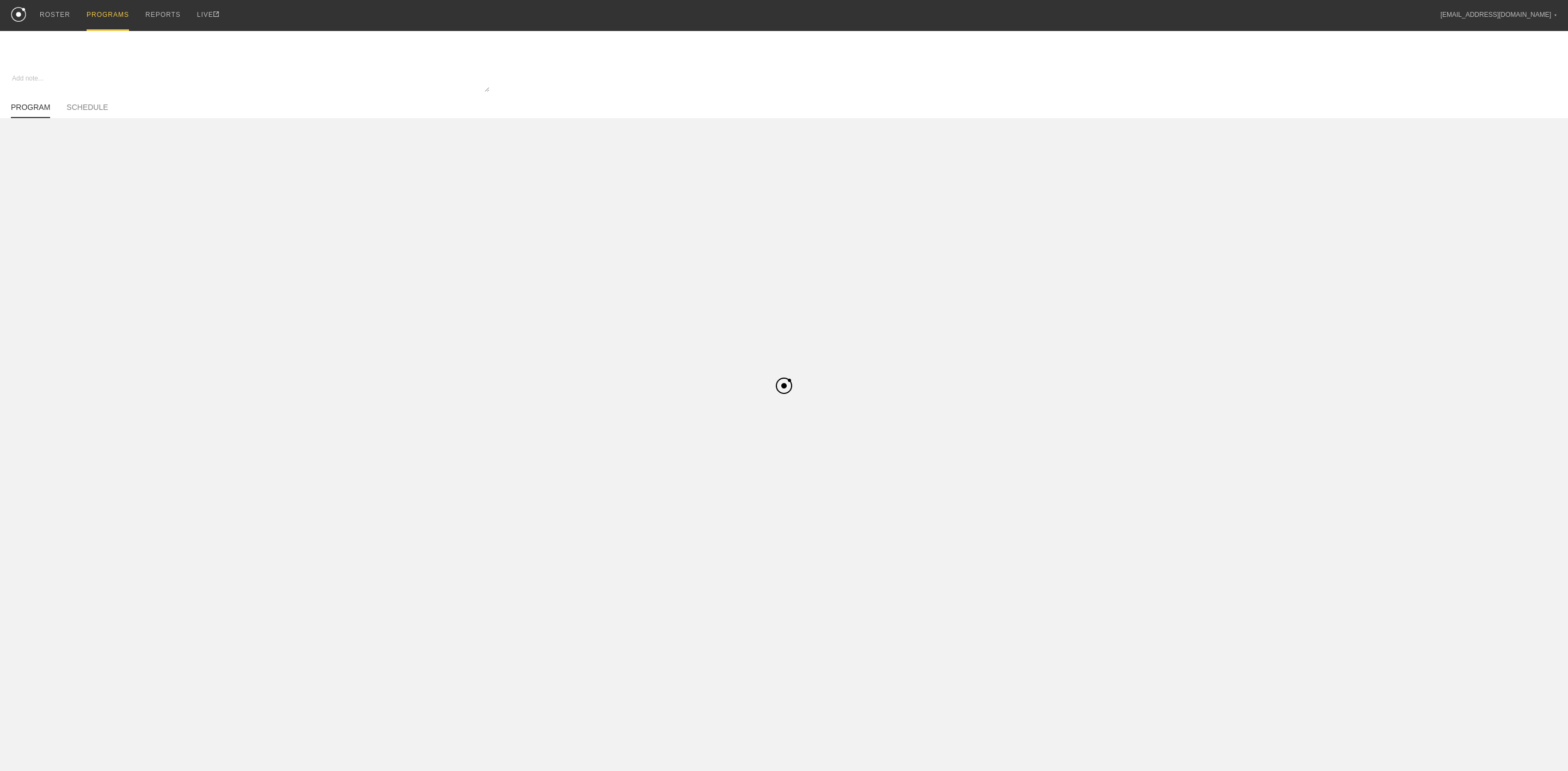
type textarea "x"
type input "Pre-Season - Basketball - [PERSON_NAME]"
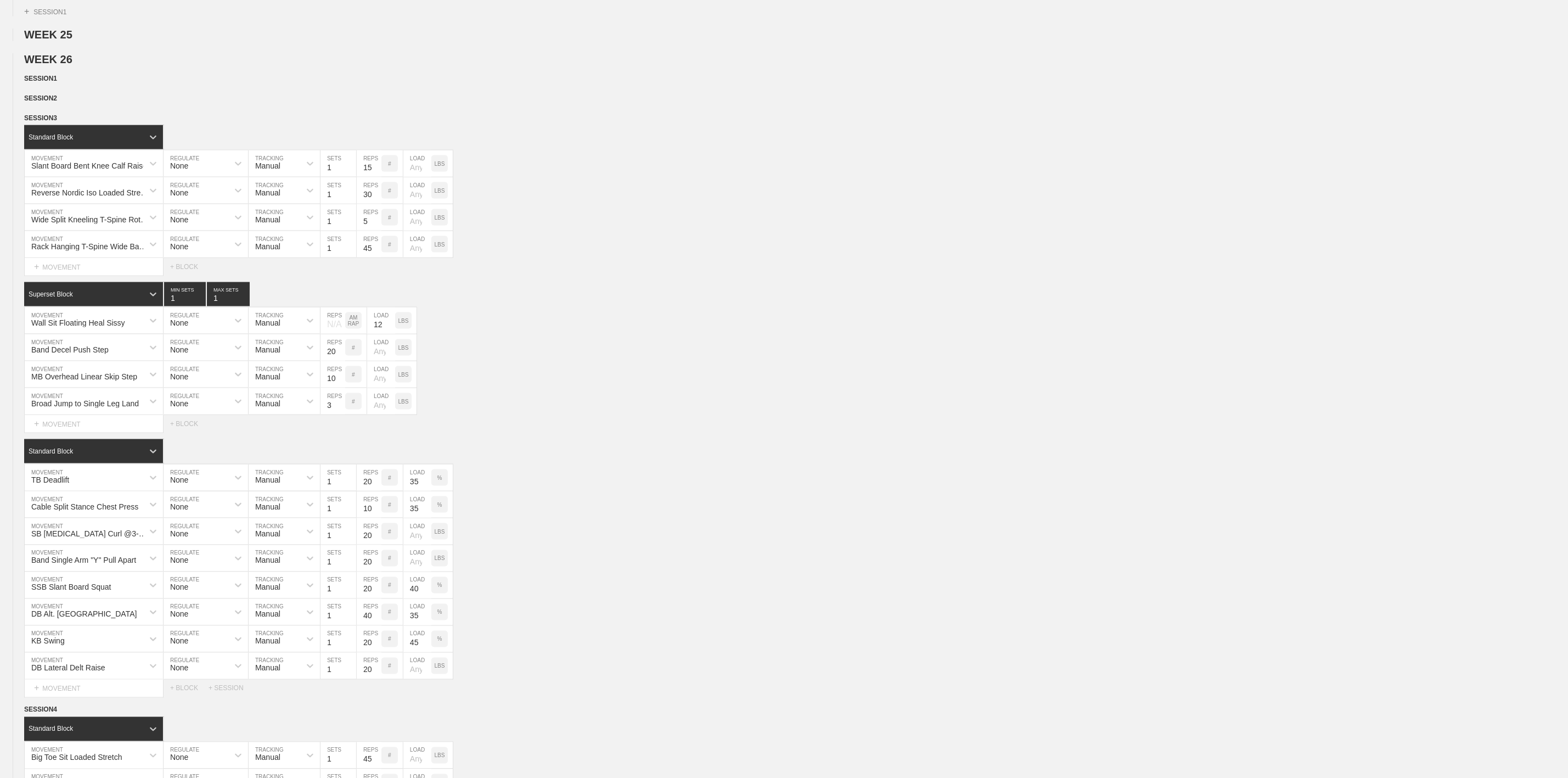
scroll to position [989, 0]
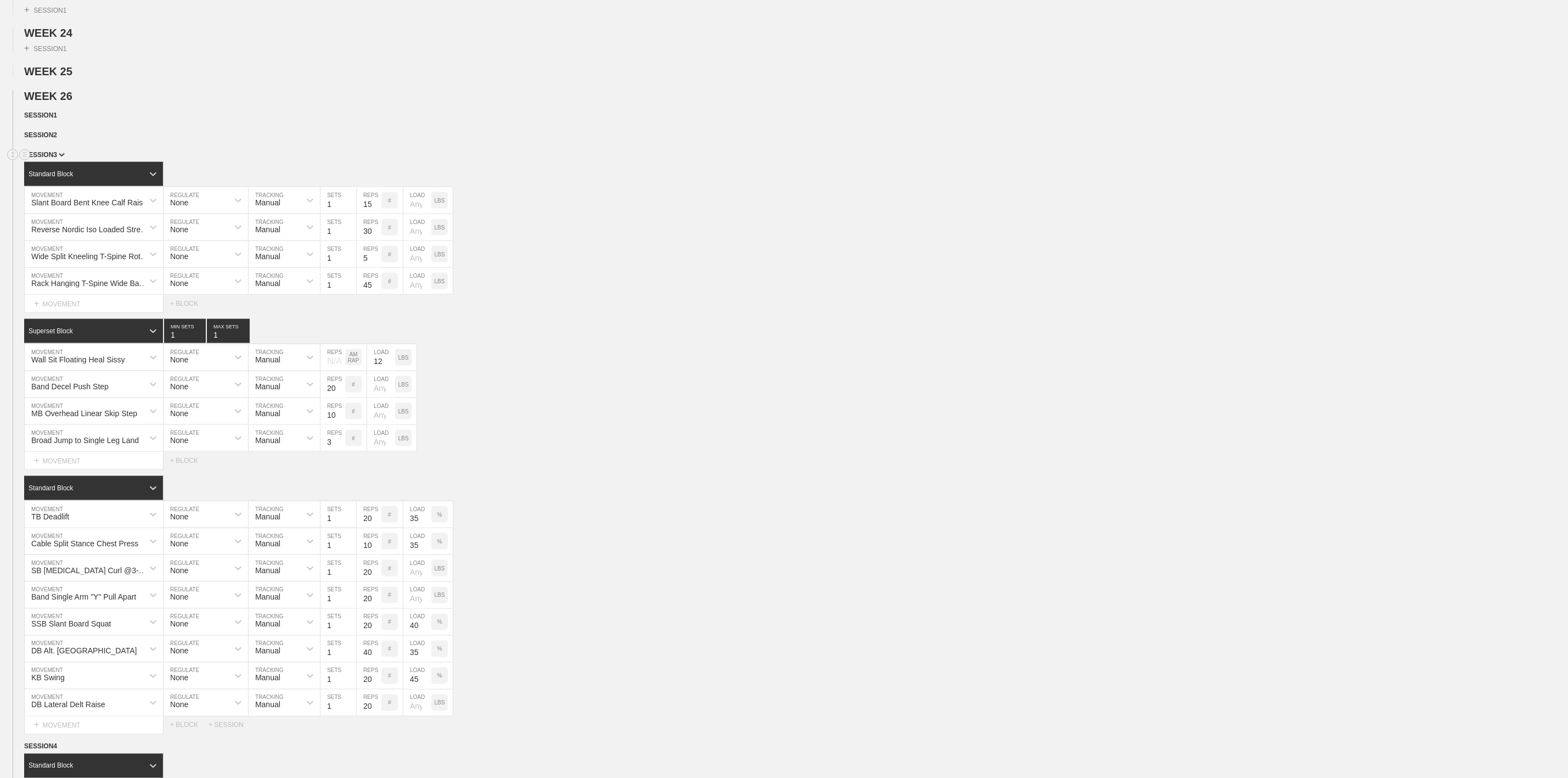
click at [53, 158] on span "SESSION 3" at bounding box center [44, 155] width 41 height 8
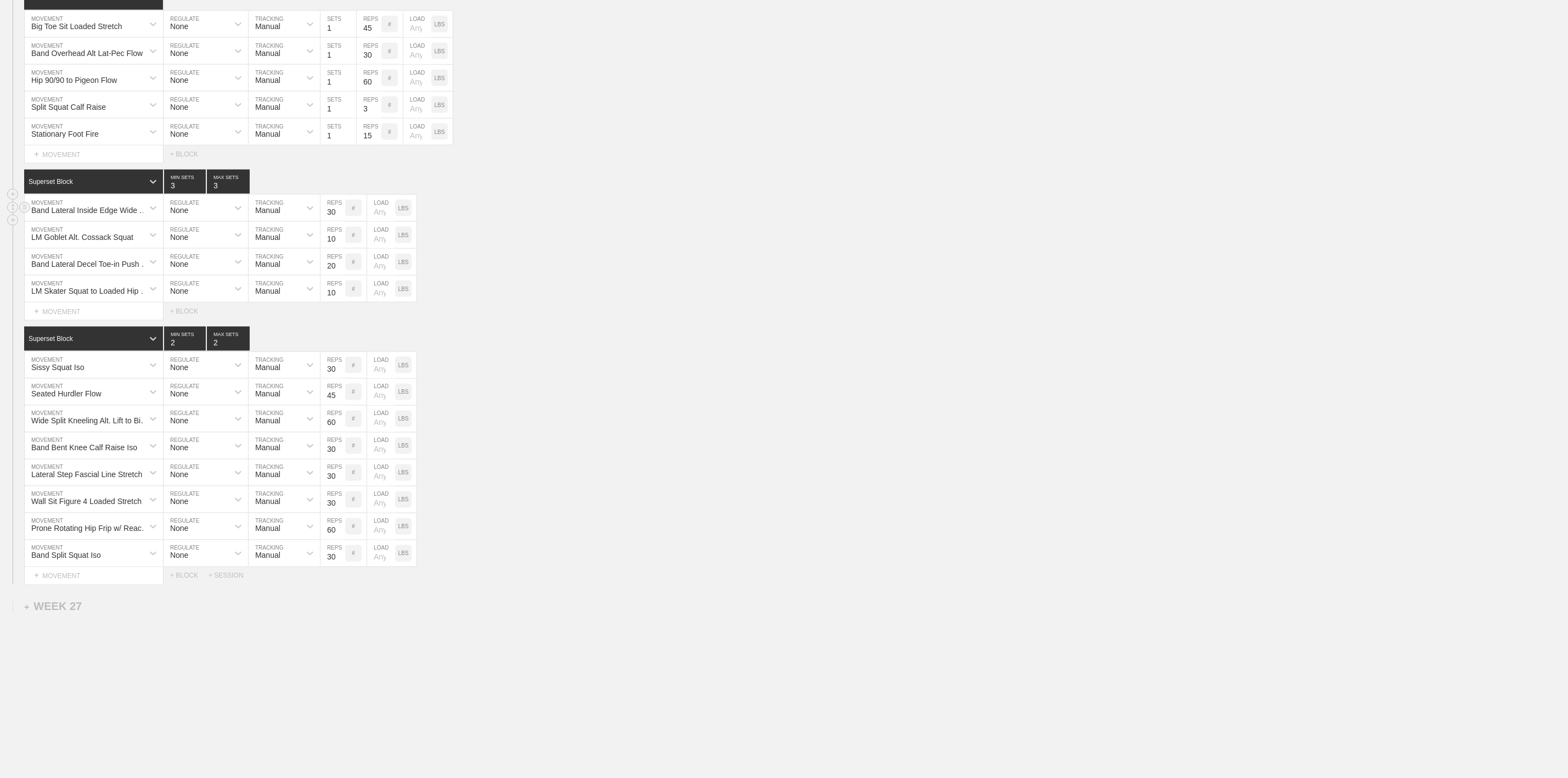
scroll to position [1227, 0]
click at [200, 184] on input "2" at bounding box center [185, 181] width 42 height 24
type input "1"
click at [200, 184] on input "1" at bounding box center [185, 181] width 42 height 24
type input "2"
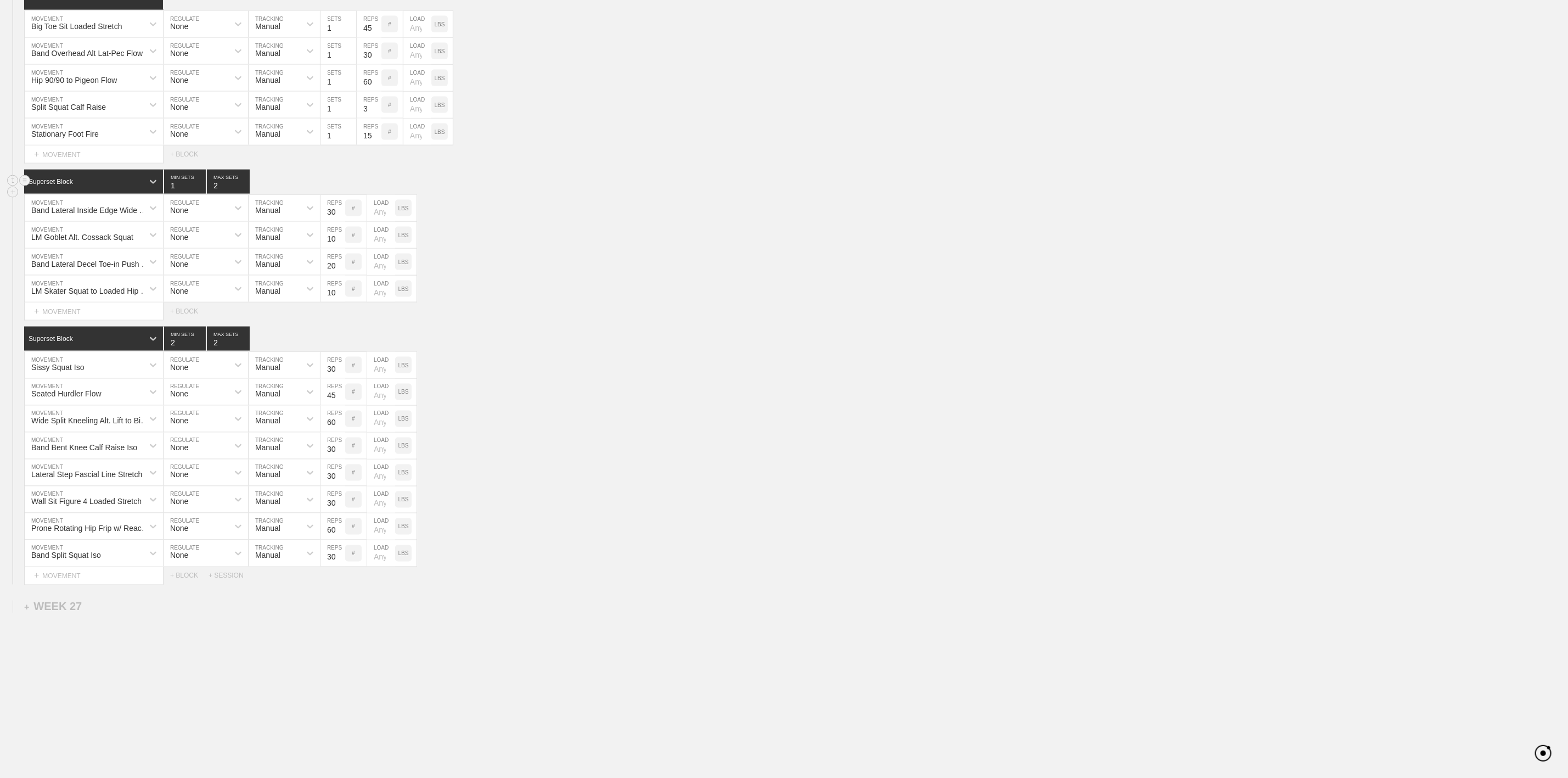
click at [244, 183] on input "2" at bounding box center [228, 181] width 43 height 24
type input "1"
click at [198, 184] on input "1" at bounding box center [185, 181] width 42 height 24
click at [25, 499] on line at bounding box center [25, 499] width 4 height 0
click at [58, 524] on div "DELETE" at bounding box center [77, 520] width 88 height 17
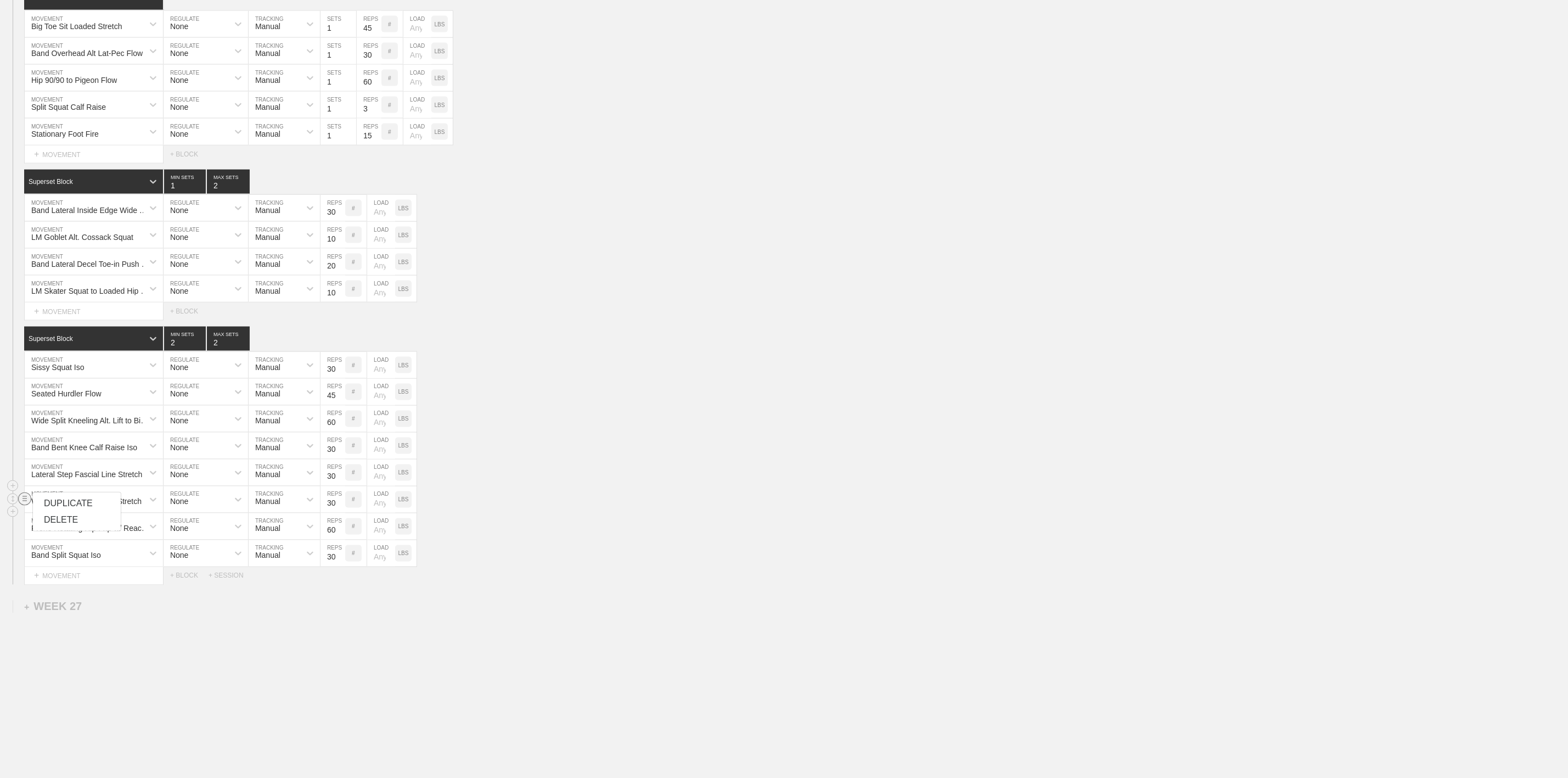
scroll to position [1200, 0]
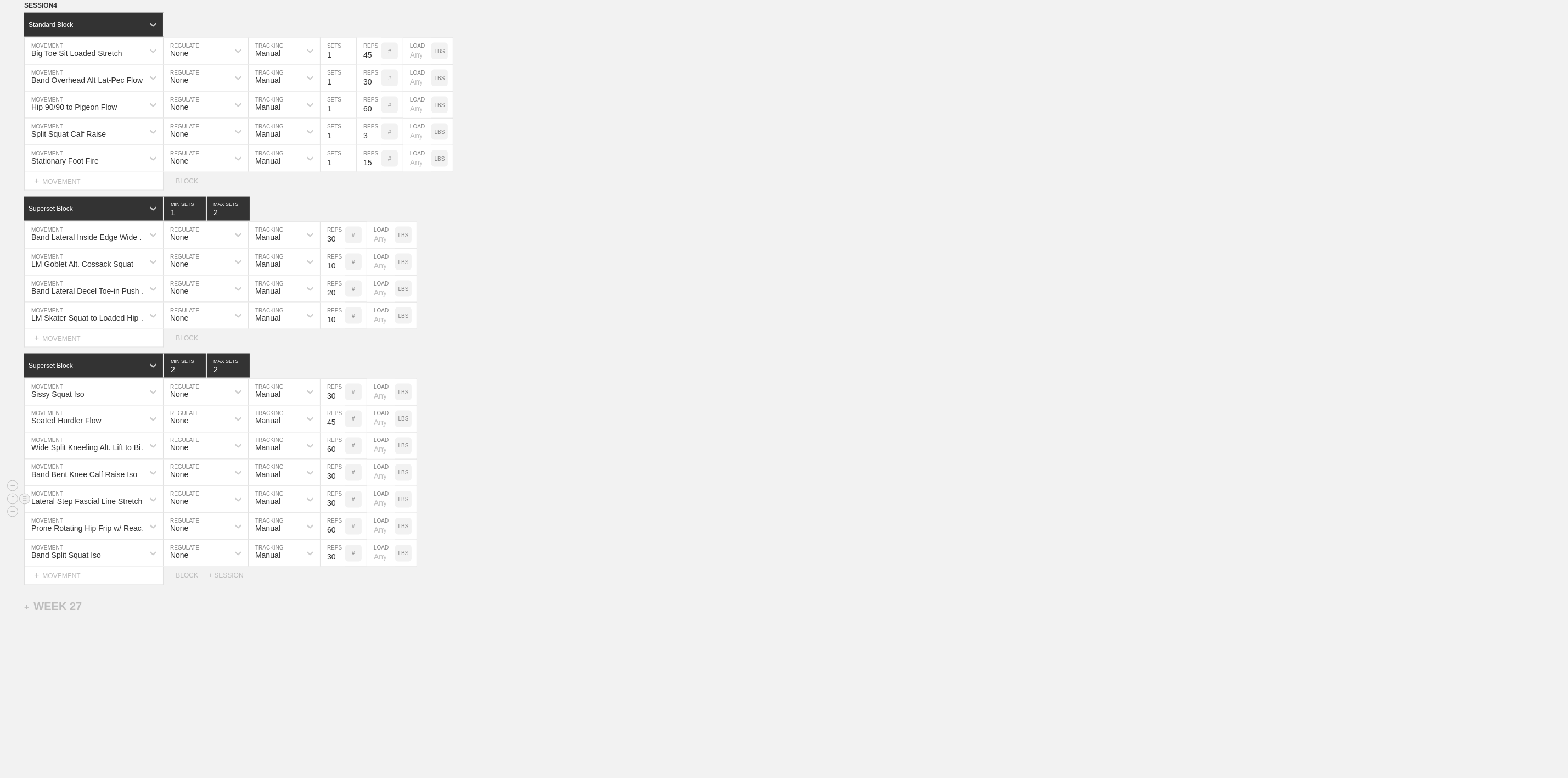
click at [590, 508] on div "Lateral Step Fascial Line Stretch MOVEMENT None REGULATE Manual TRACKING 30 REP…" at bounding box center [784, 500] width 1568 height 27
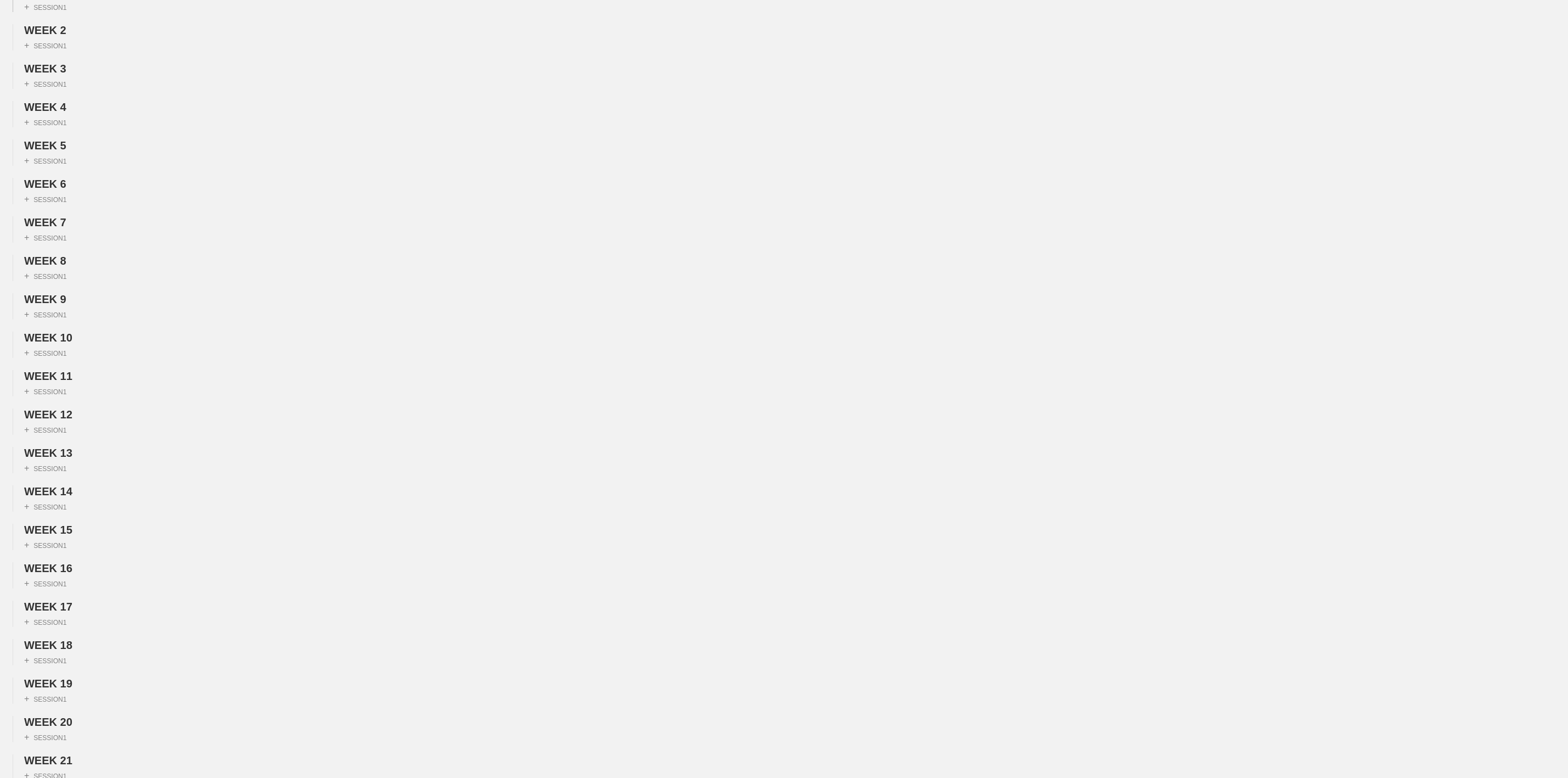
scroll to position [0, 0]
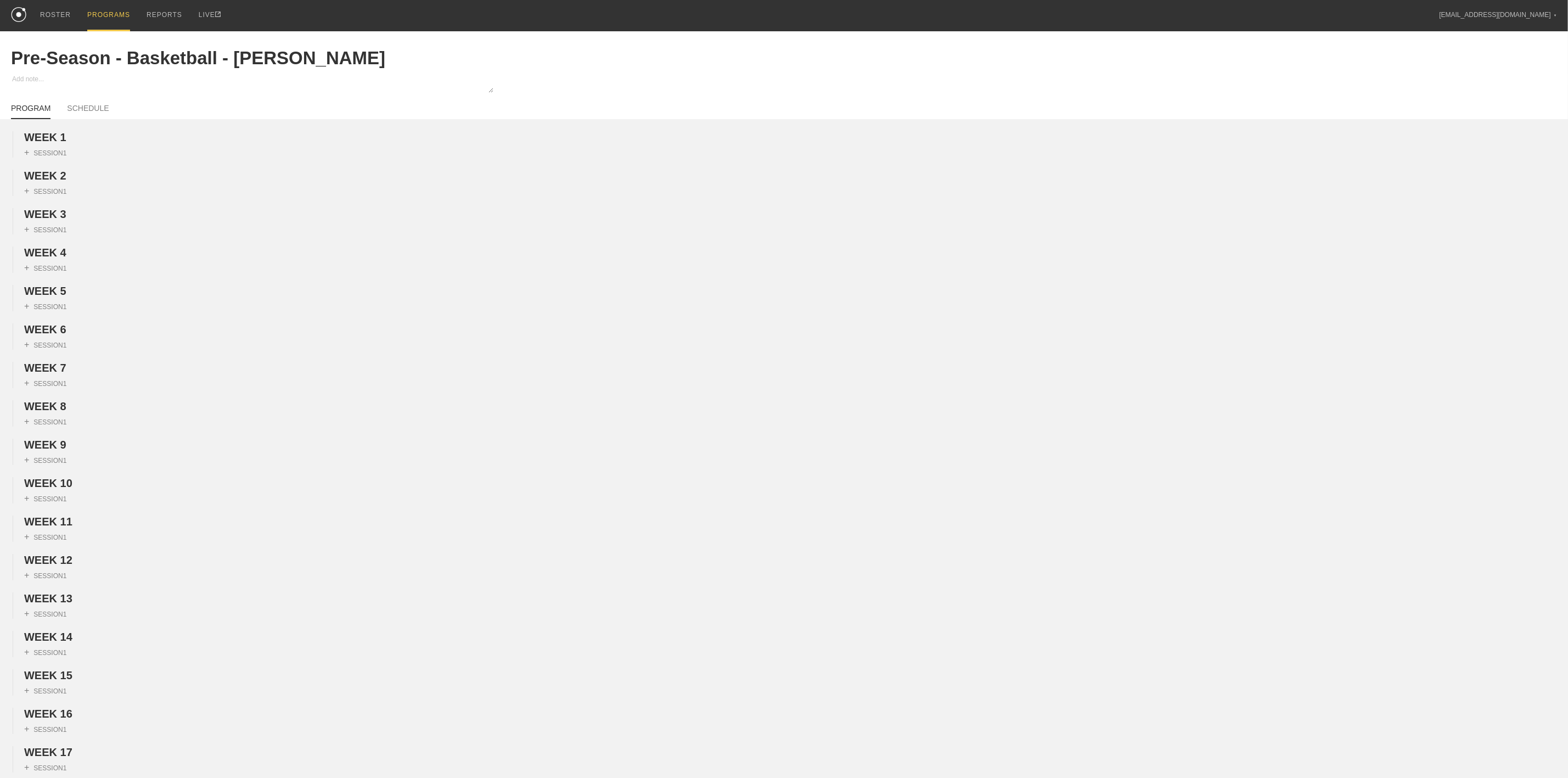
click at [104, 12] on div "PROGRAMS" at bounding box center [109, 15] width 43 height 31
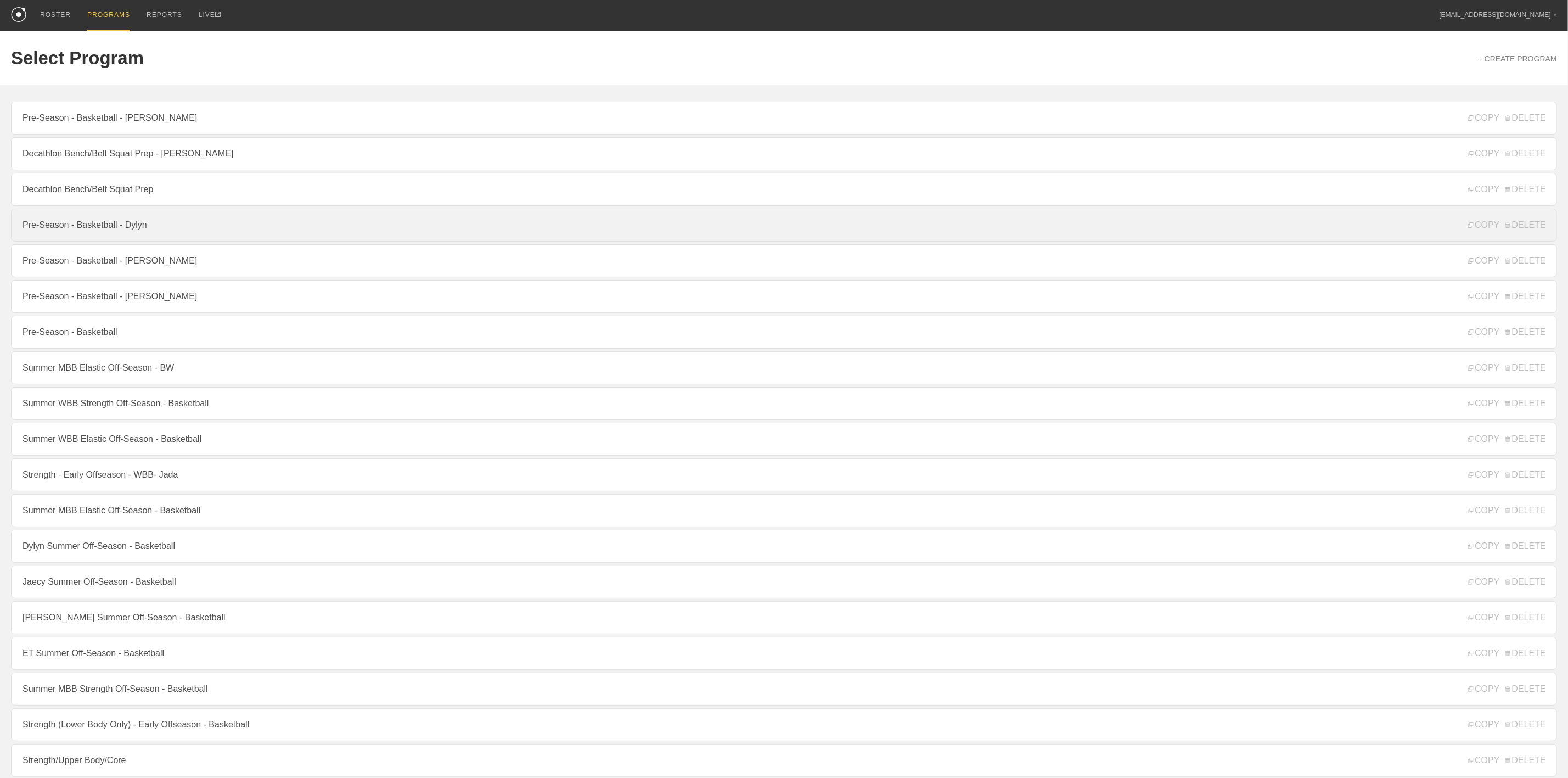
click at [112, 232] on link "Pre-Season - Basketball - Dylyn" at bounding box center [784, 225] width 1547 height 33
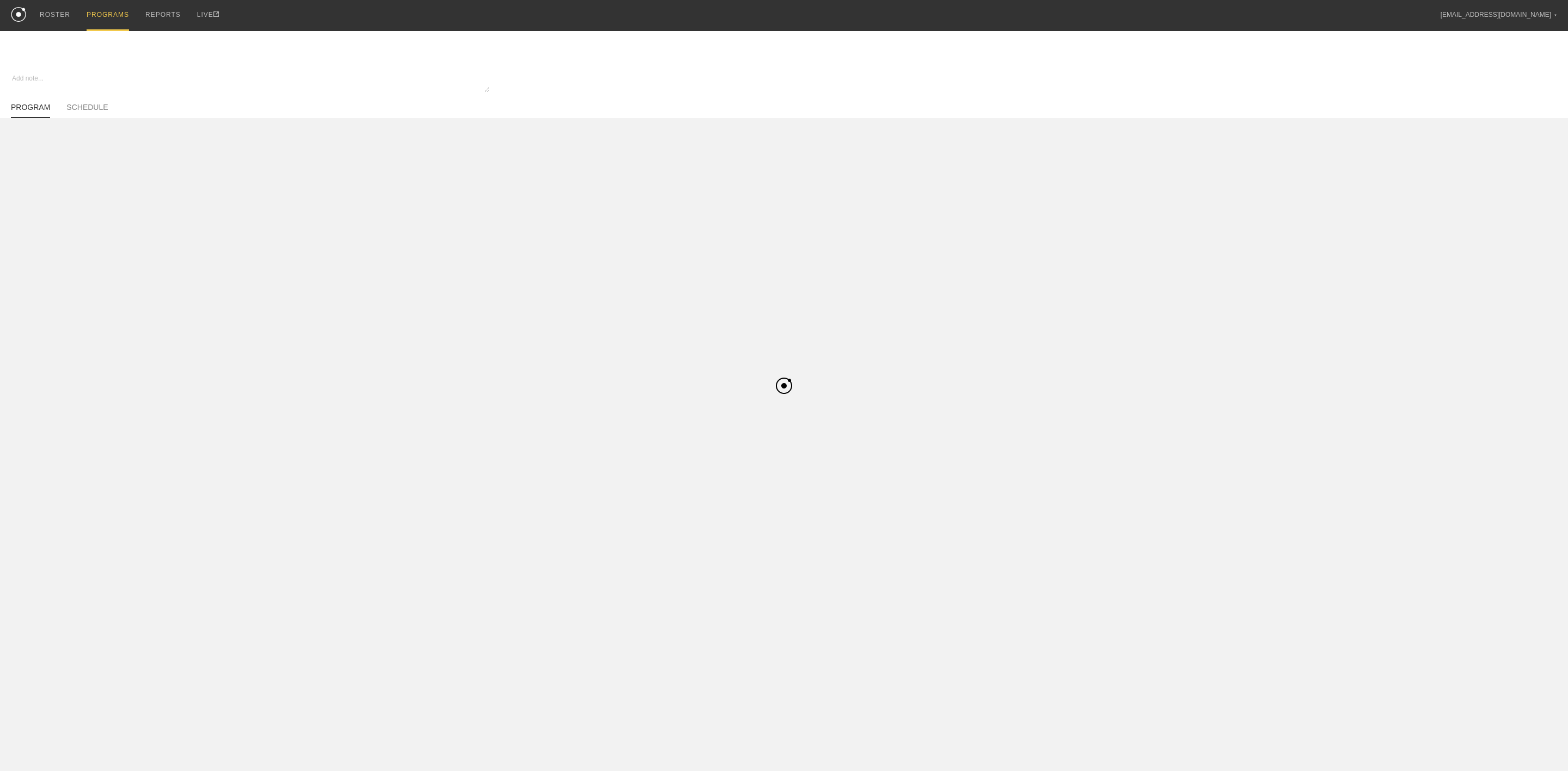
type textarea "x"
type input "Pre-Season - Basketball - Dylyn"
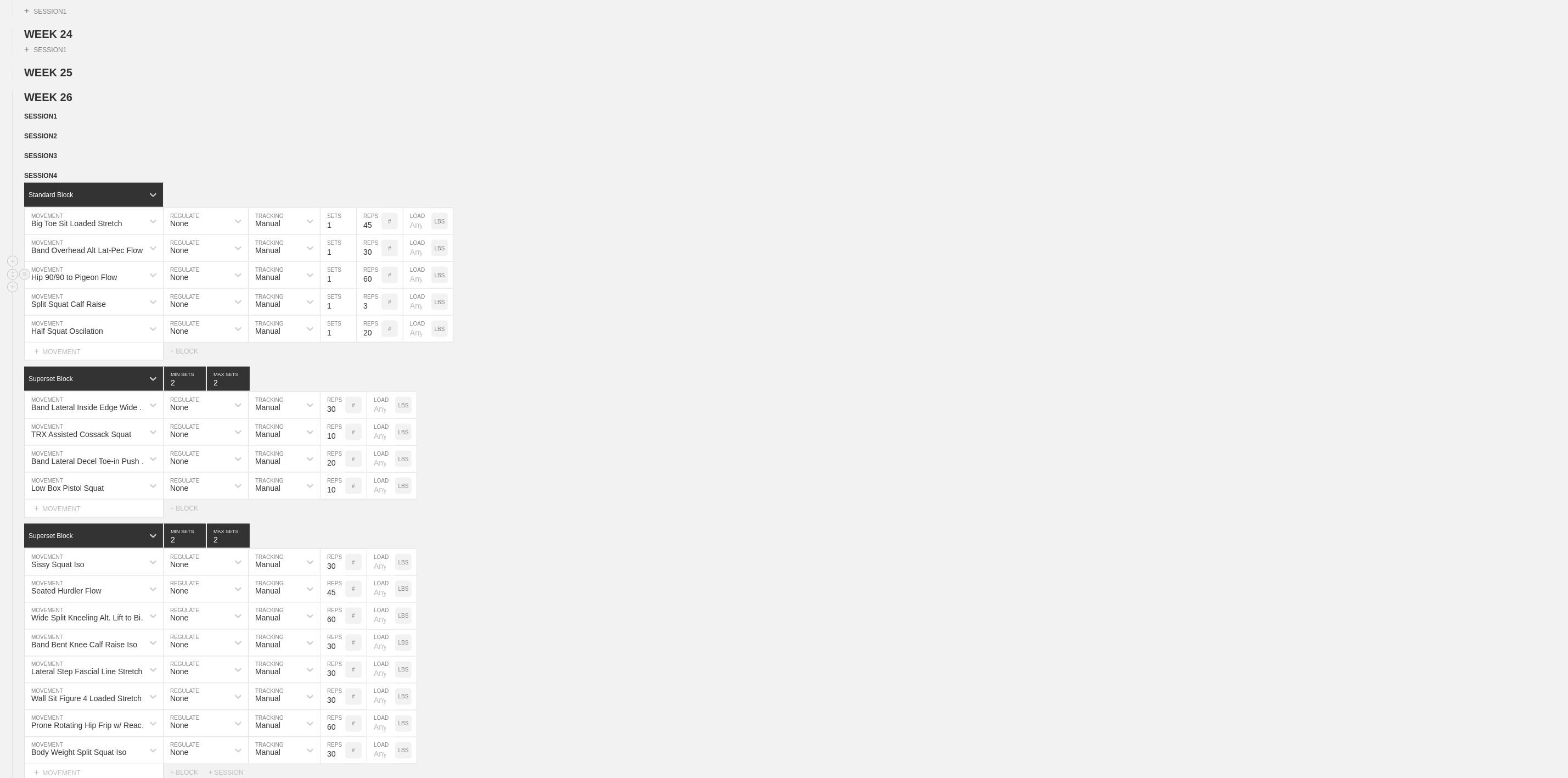
scroll to position [989, 0]
click at [23, 333] on circle at bounding box center [25, 327] width 13 height 13
click at [701, 390] on div "Superset Block 2 MIN SETS 2 MAX SETS" at bounding box center [796, 378] width 1544 height 24
click at [665, 390] on div "Superset Block 2 MIN SETS 2 MAX SETS" at bounding box center [796, 378] width 1544 height 24
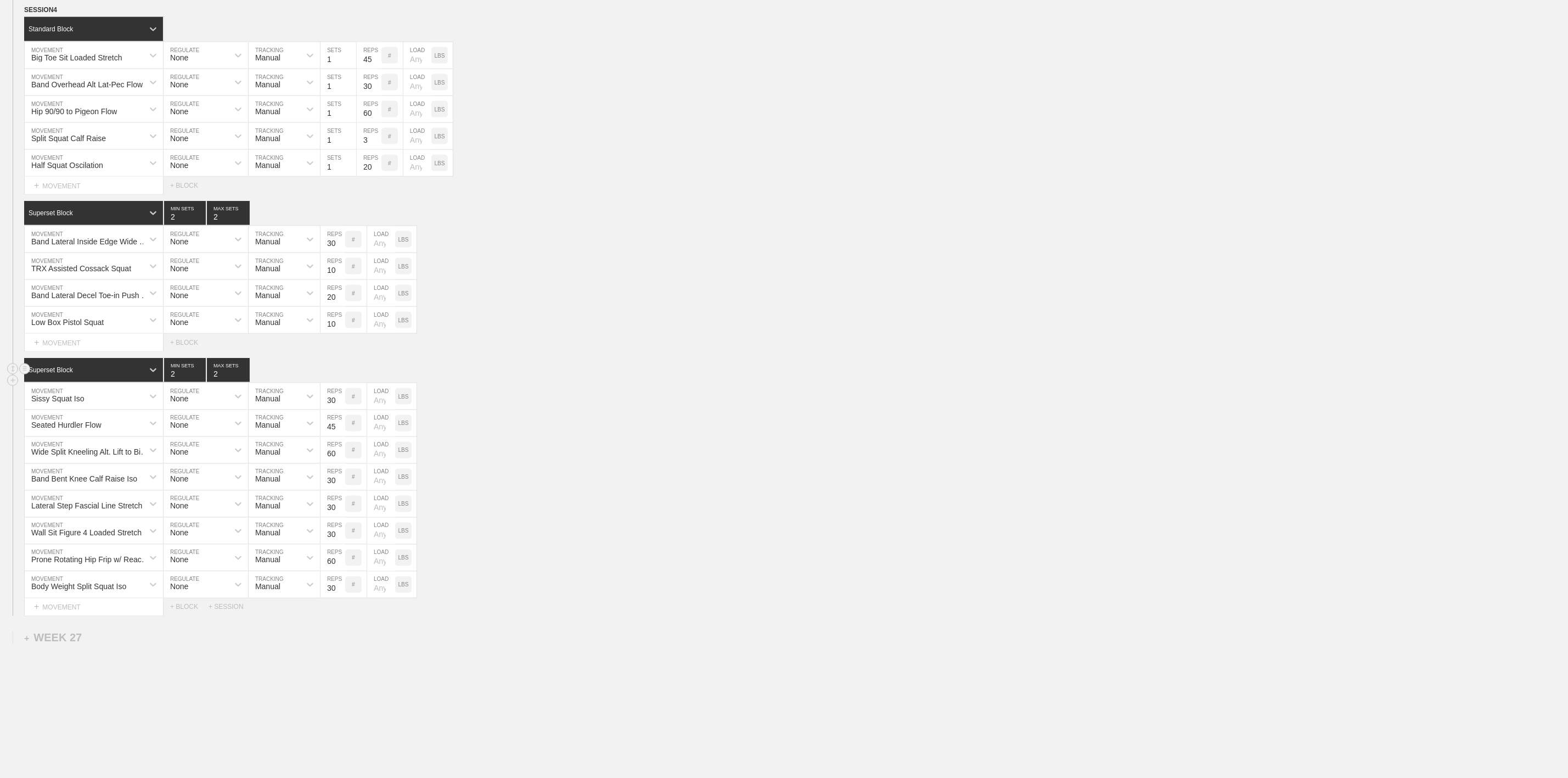
scroll to position [1227, 0]
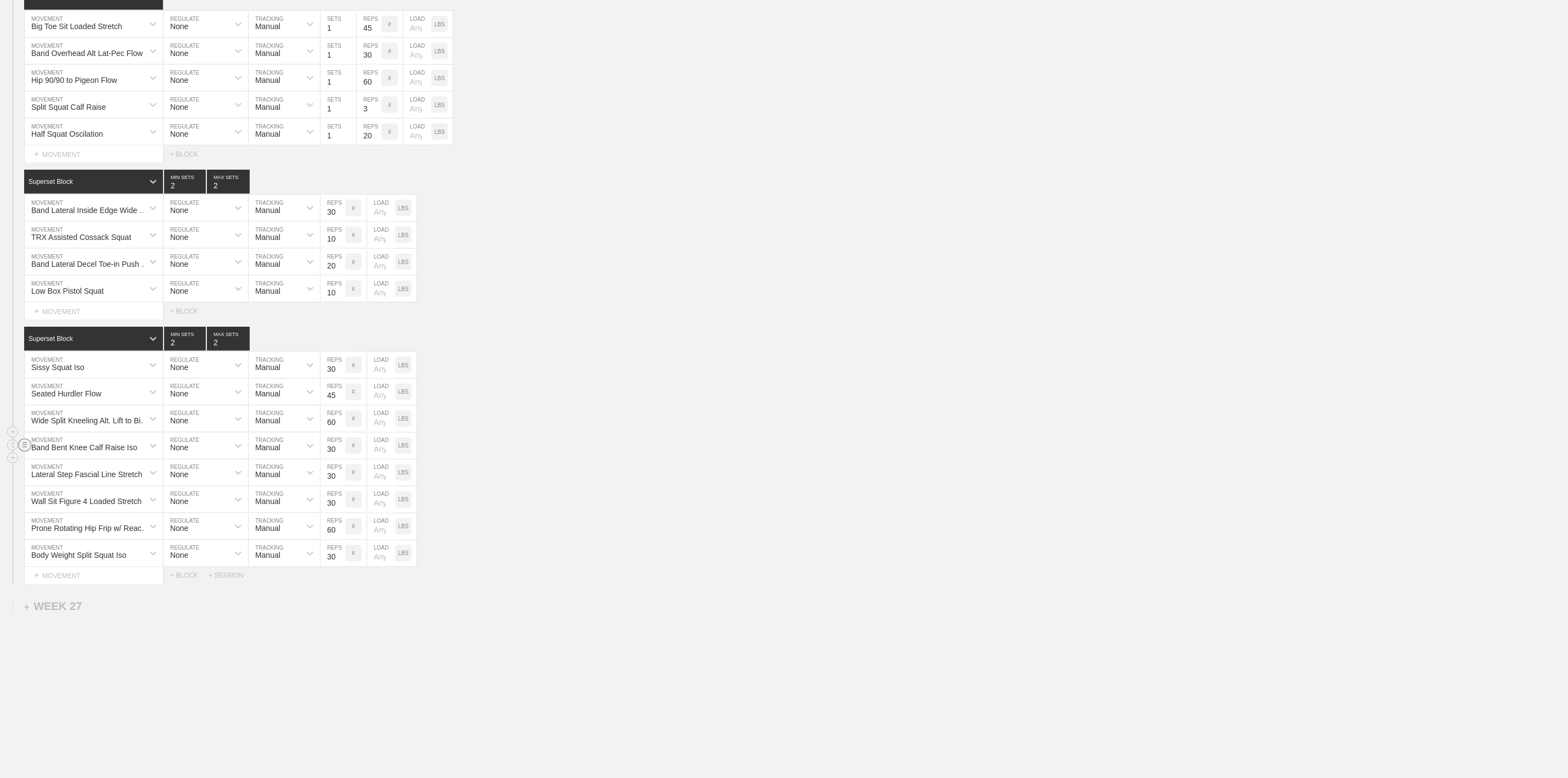
click at [25, 447] on line at bounding box center [25, 447] width 4 height 0
click at [71, 466] on div "DELETE" at bounding box center [77, 465] width 88 height 17
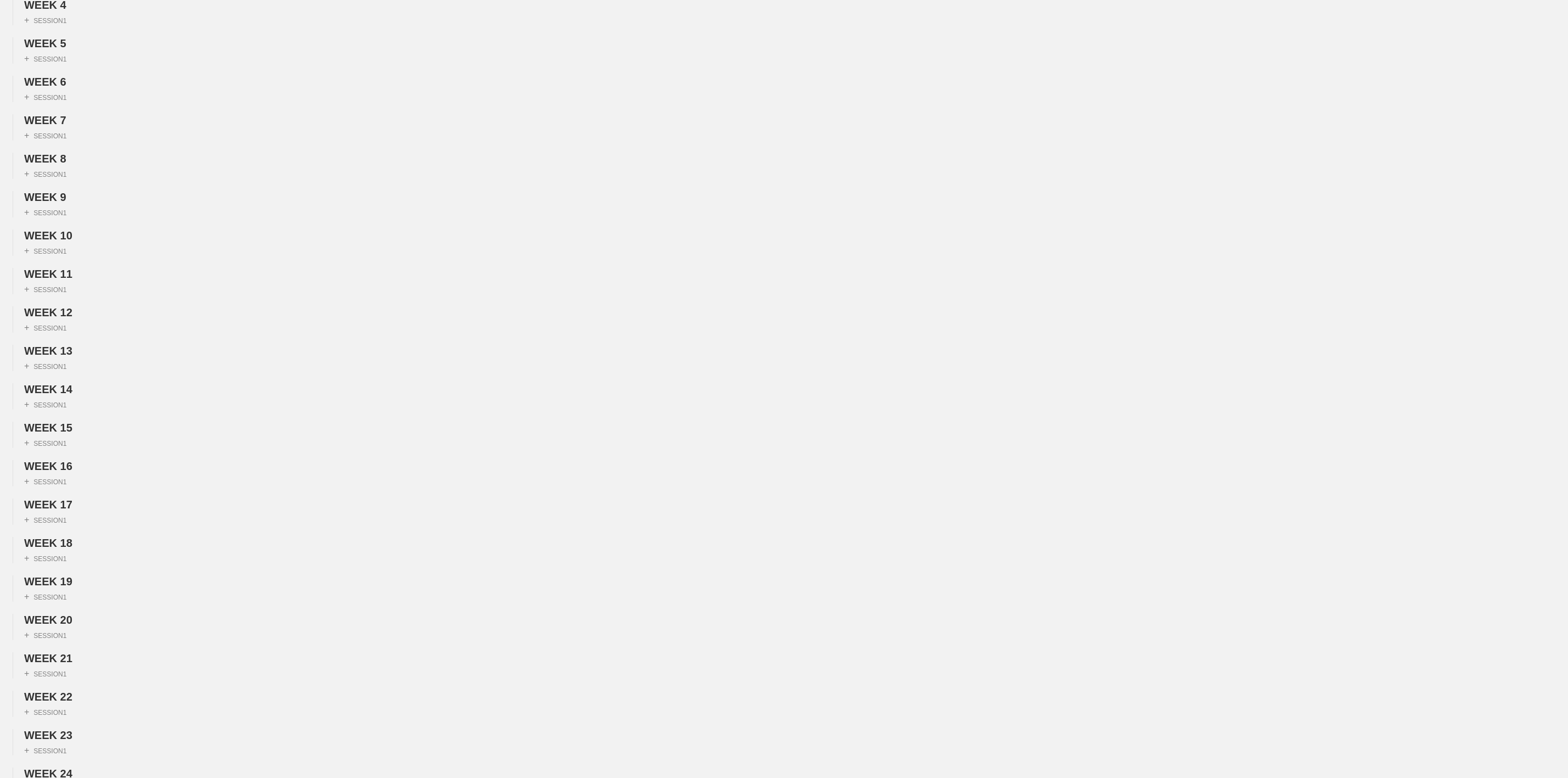
scroll to position [0, 0]
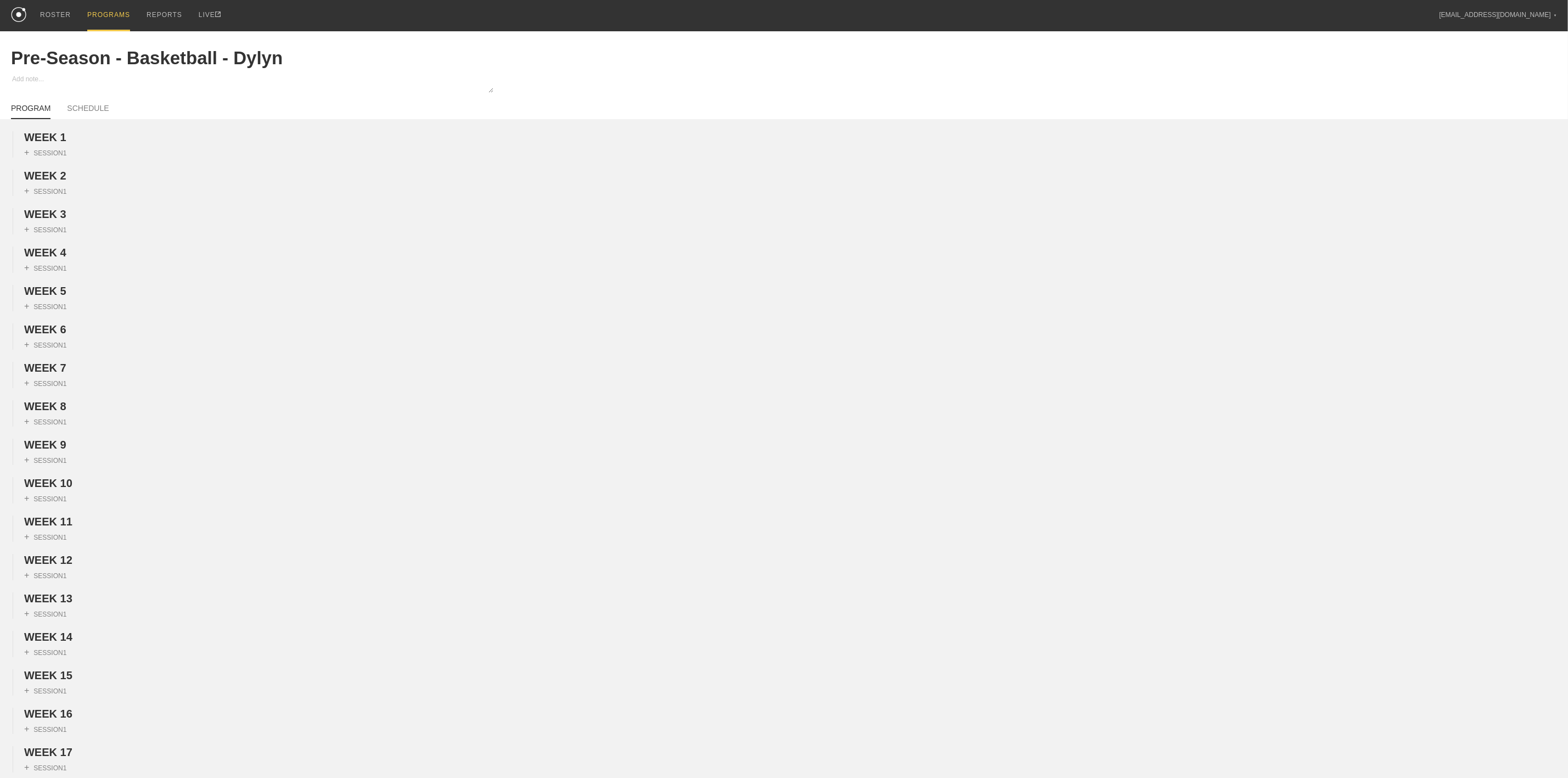
click at [92, 21] on div "PROGRAMS" at bounding box center [109, 15] width 43 height 31
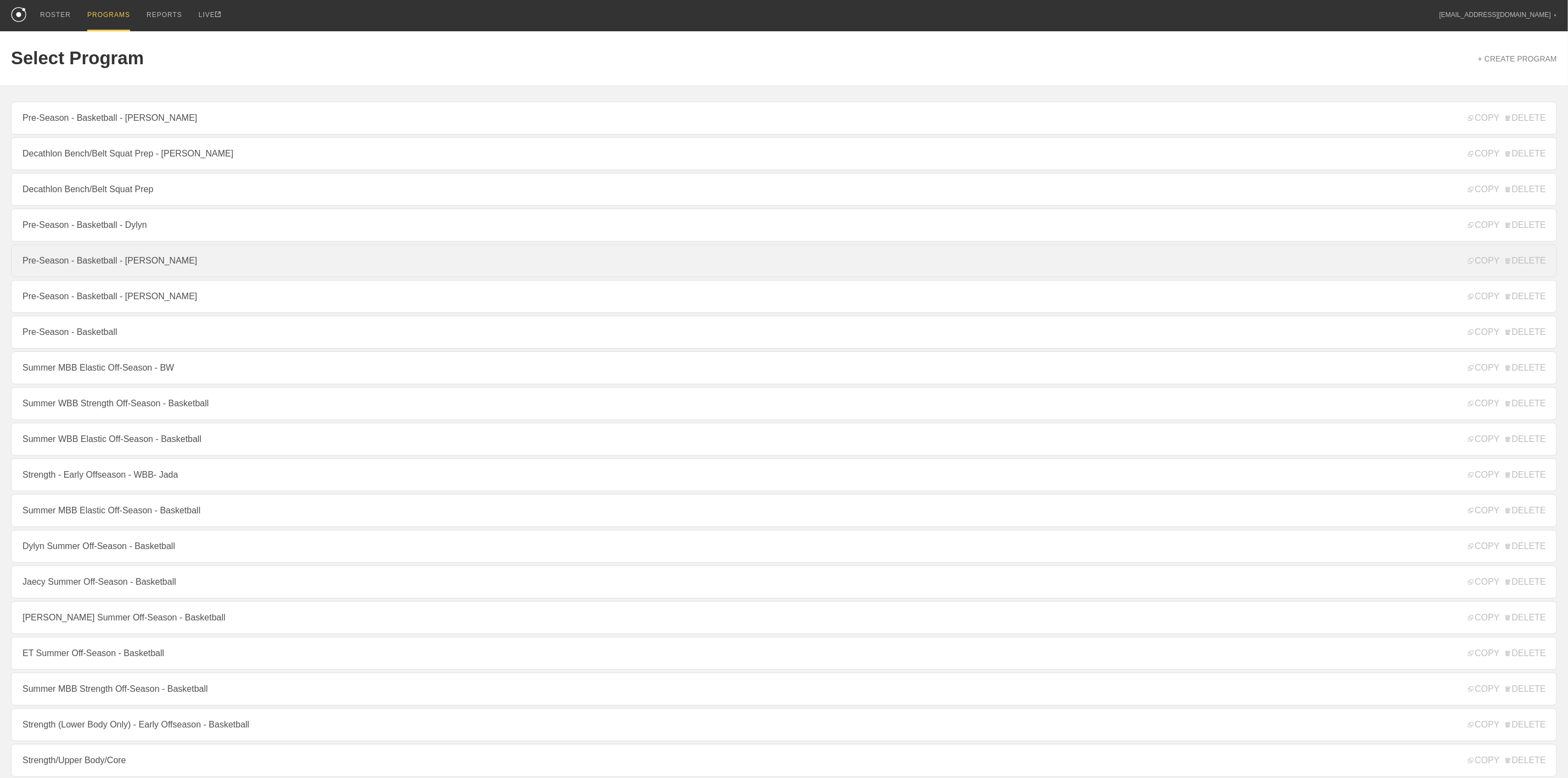
click at [107, 273] on link "Pre-Season - Basketball - [PERSON_NAME]" at bounding box center [784, 261] width 1547 height 33
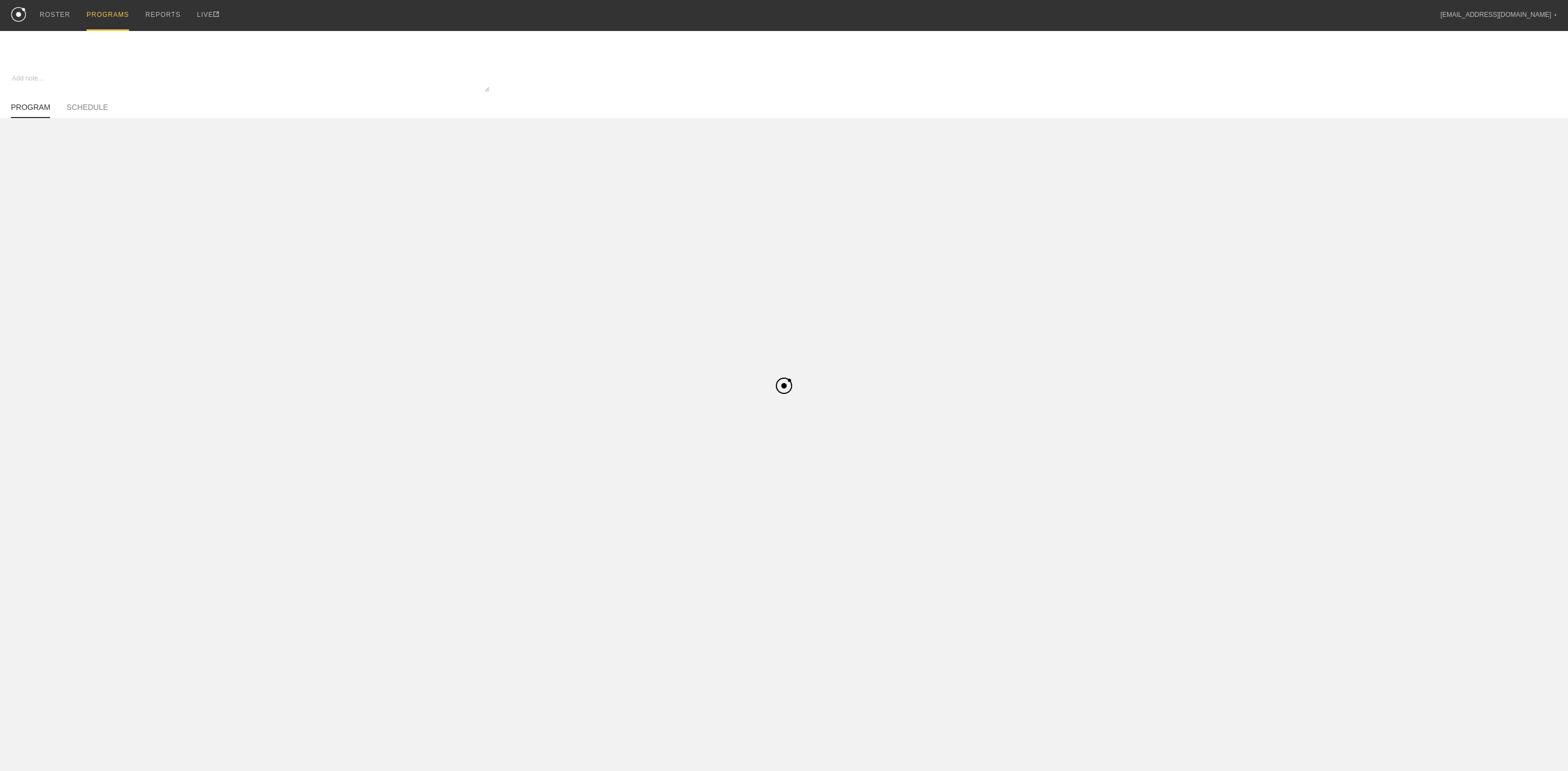
type textarea "x"
type input "Pre-Season - Basketball - [PERSON_NAME]"
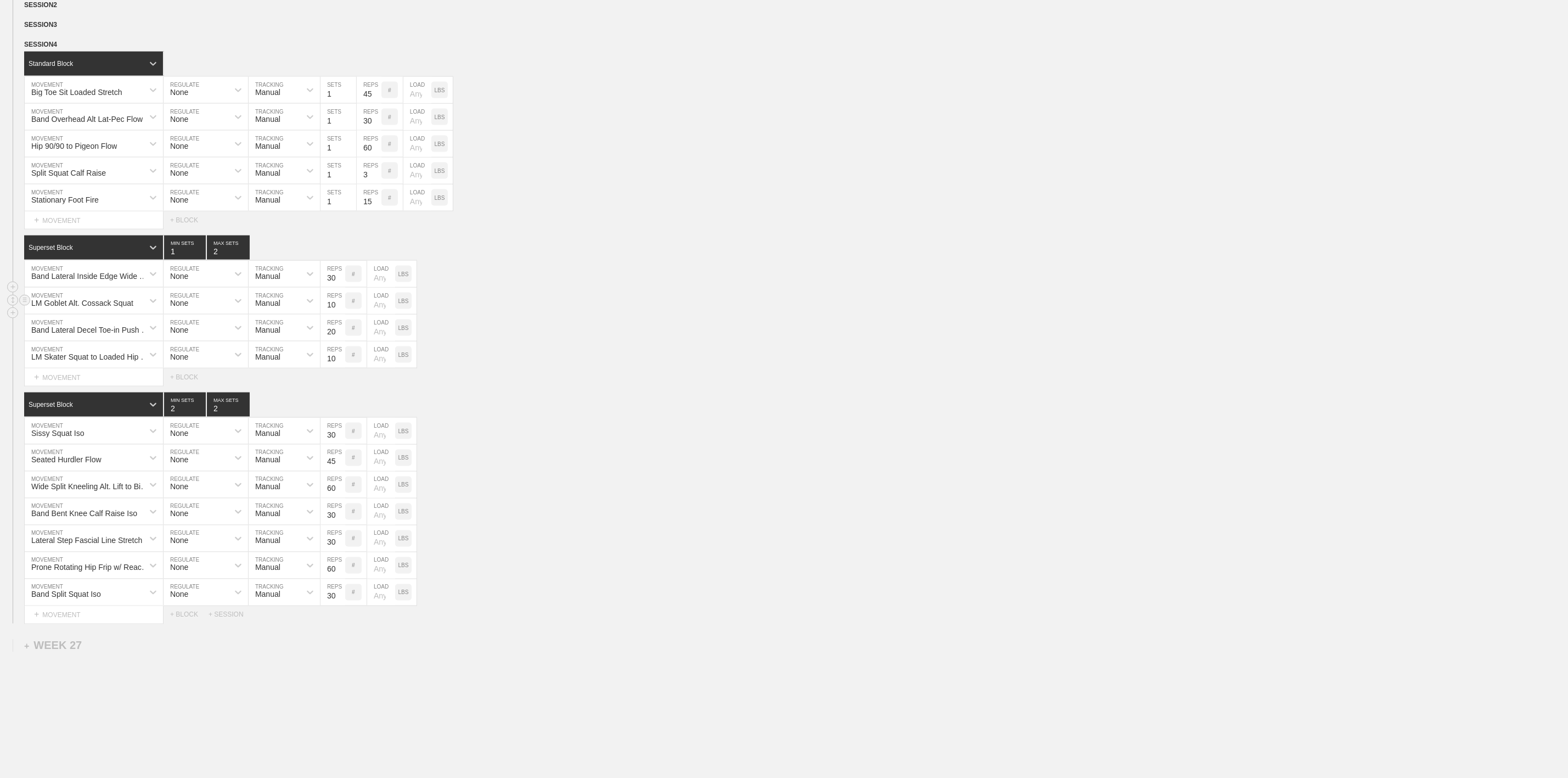
scroll to position [1200, 0]
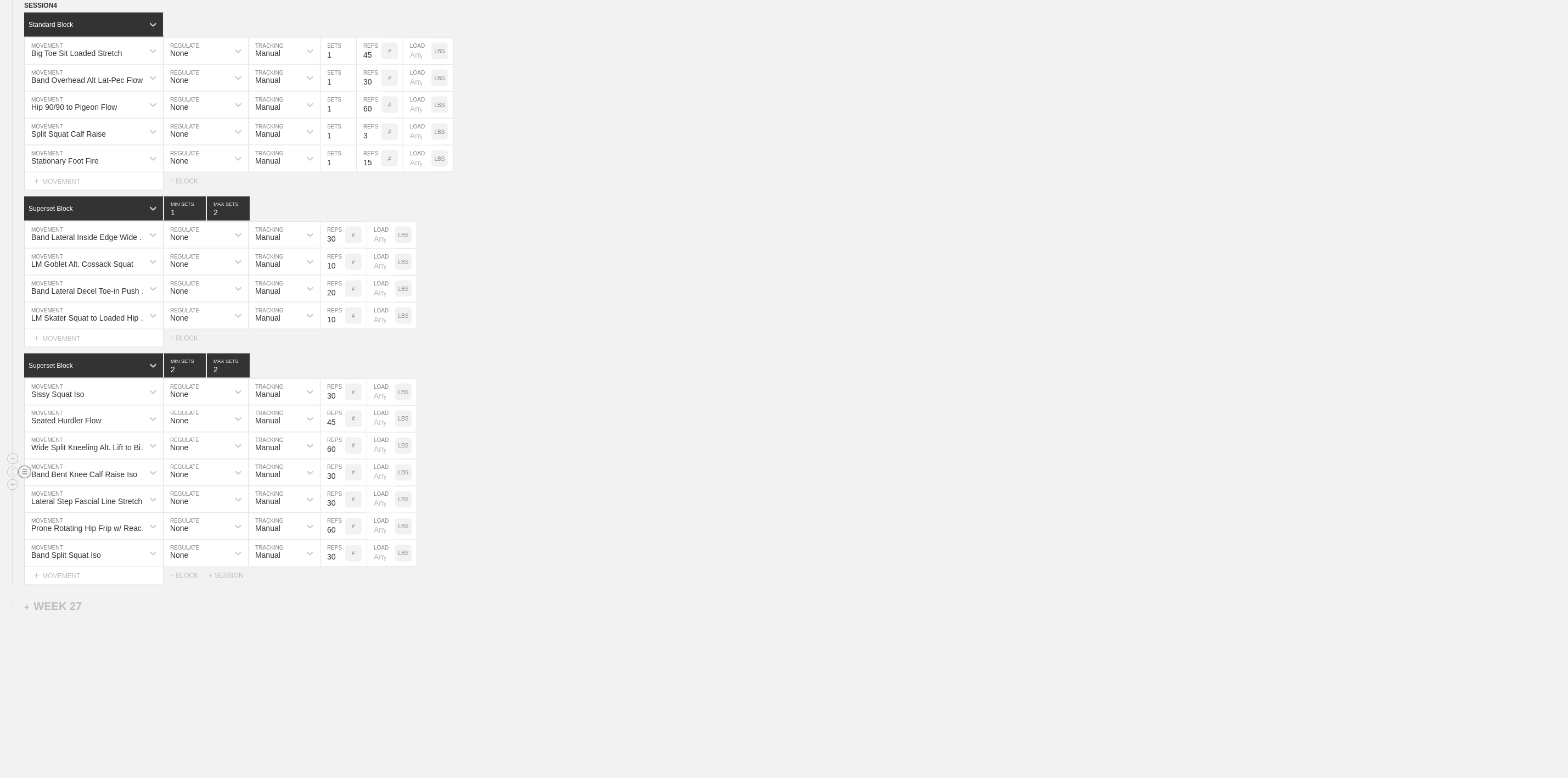
click at [20, 469] on circle at bounding box center [25, 472] width 13 height 13
click at [66, 494] on div "DELETE" at bounding box center [77, 492] width 88 height 17
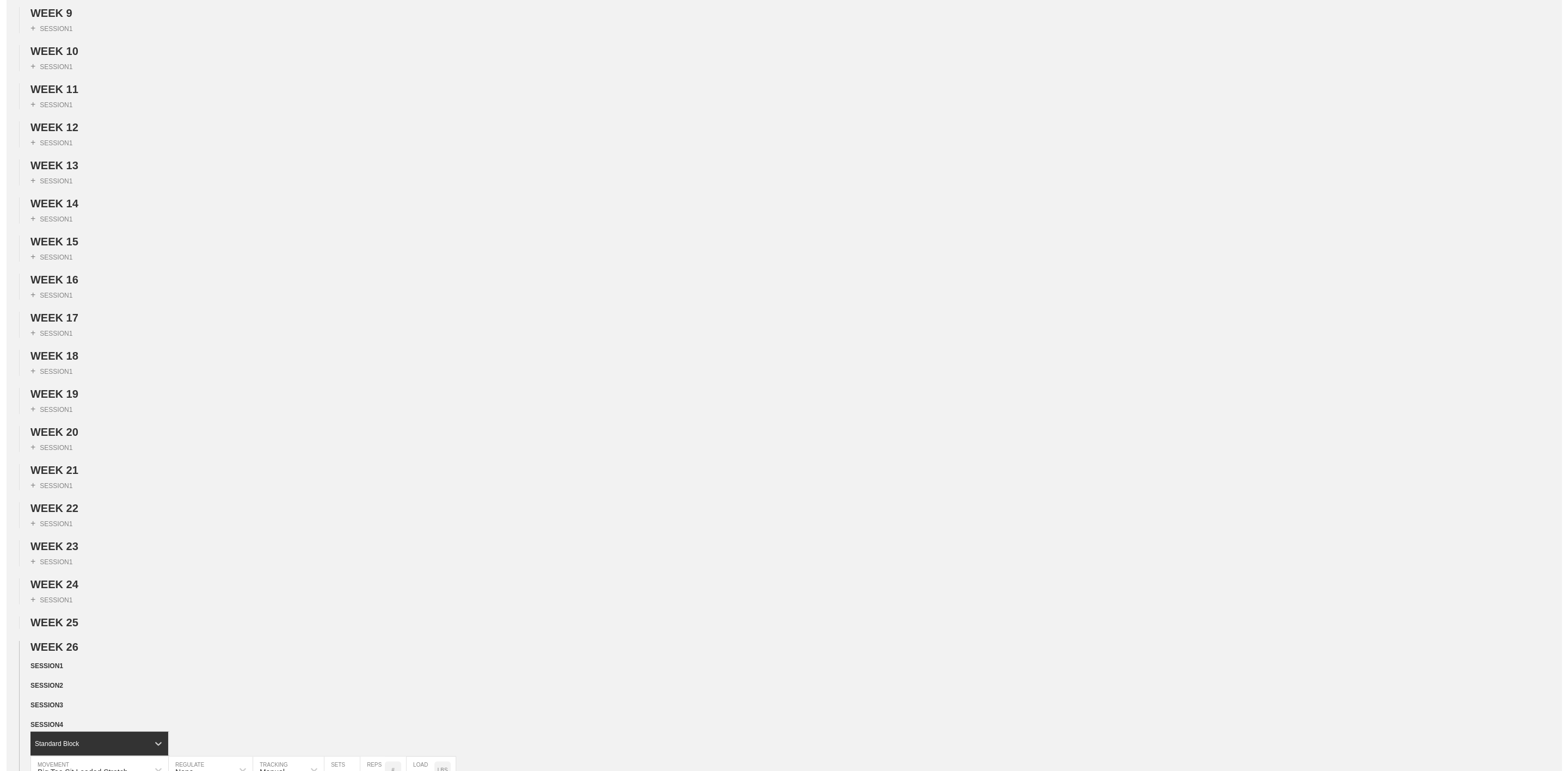
scroll to position [0, 0]
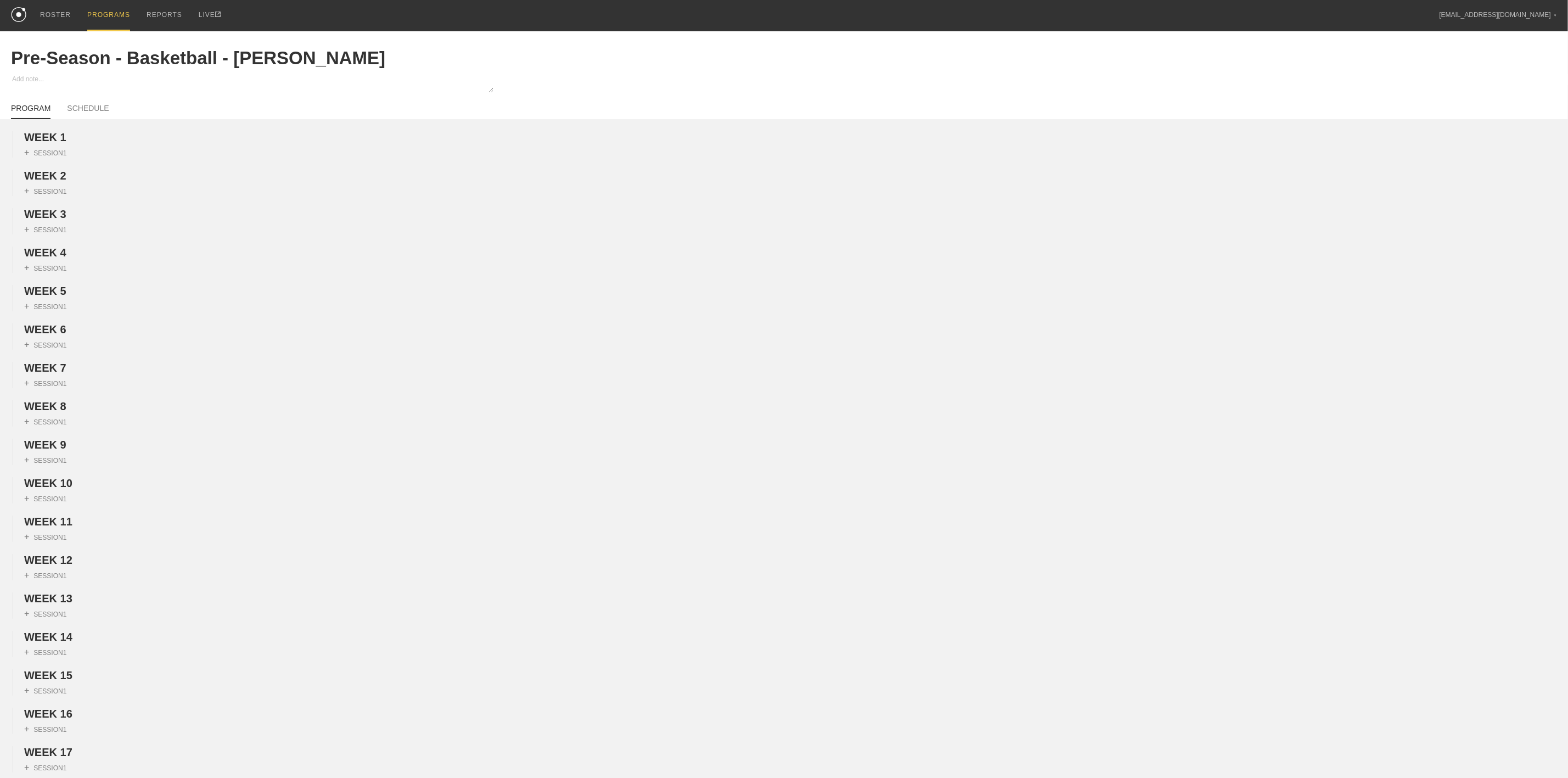
click at [122, 17] on div "PROGRAMS" at bounding box center [109, 15] width 43 height 31
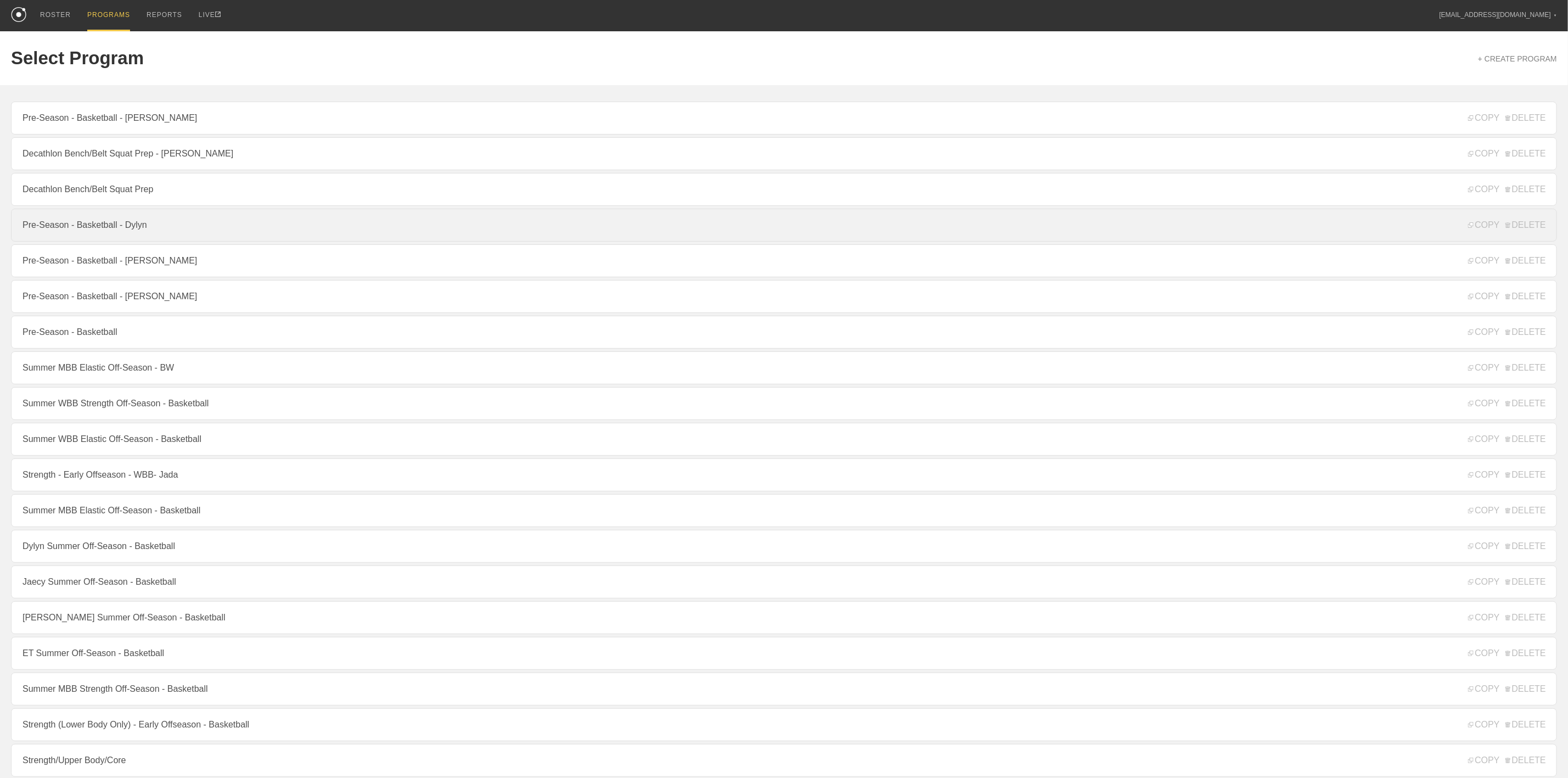
click at [107, 217] on link "Pre-Season - Basketball - Dylyn" at bounding box center [784, 225] width 1547 height 33
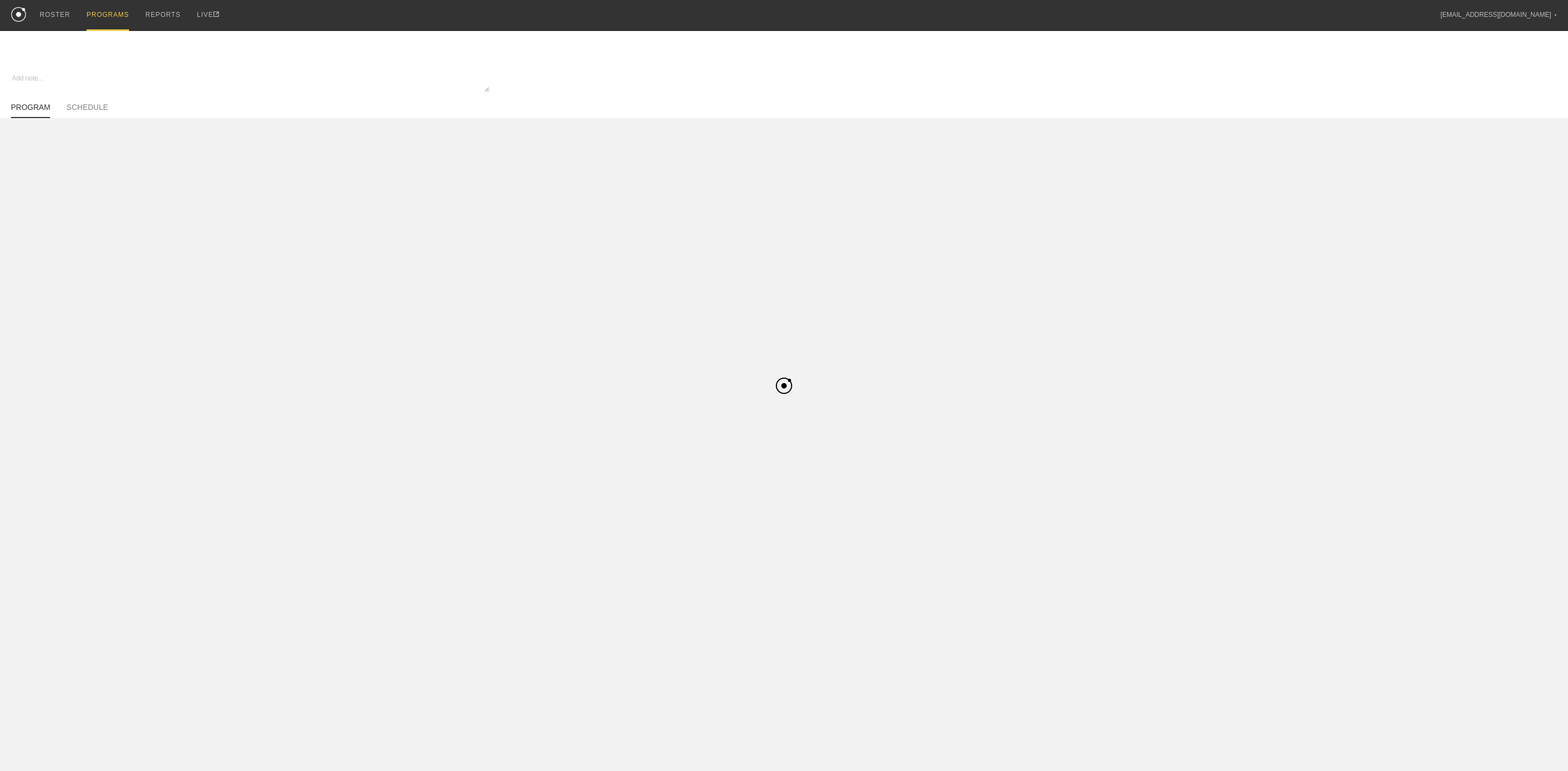
type textarea "x"
type input "Pre-Season - Basketball - Dylyn"
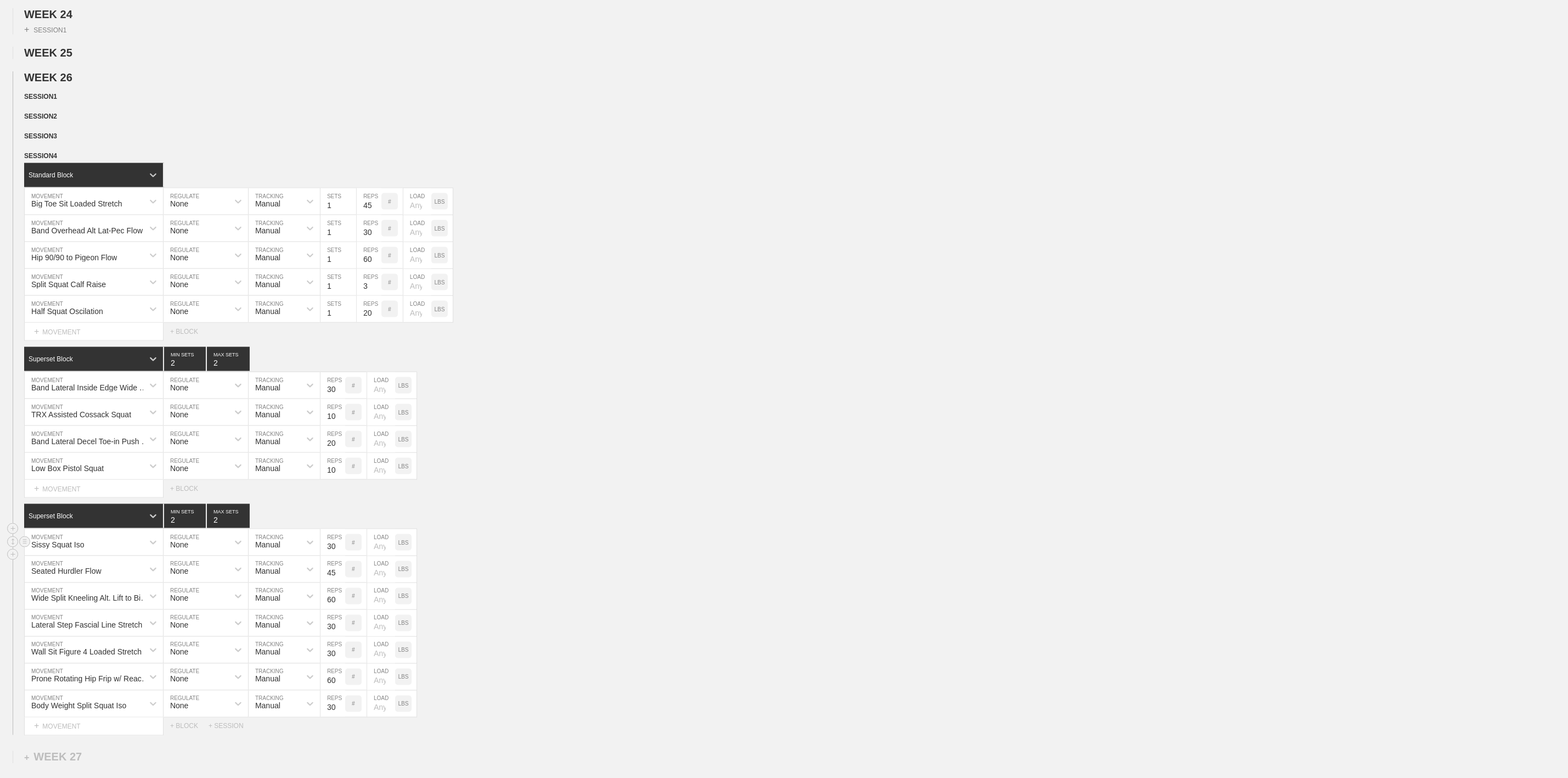
scroll to position [1200, 0]
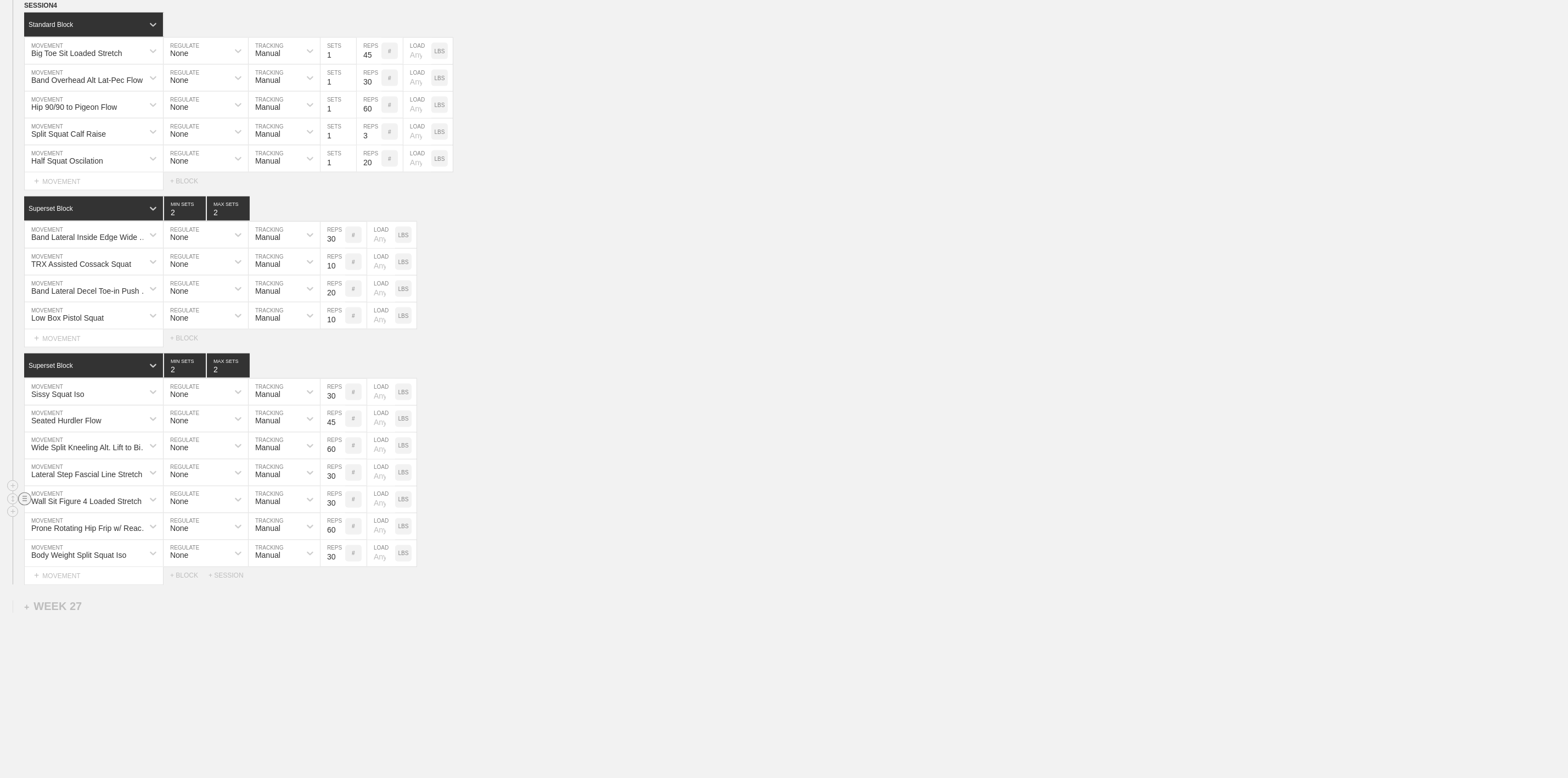
click at [22, 495] on circle at bounding box center [25, 499] width 13 height 13
click at [64, 519] on div "DELETE" at bounding box center [77, 520] width 88 height 17
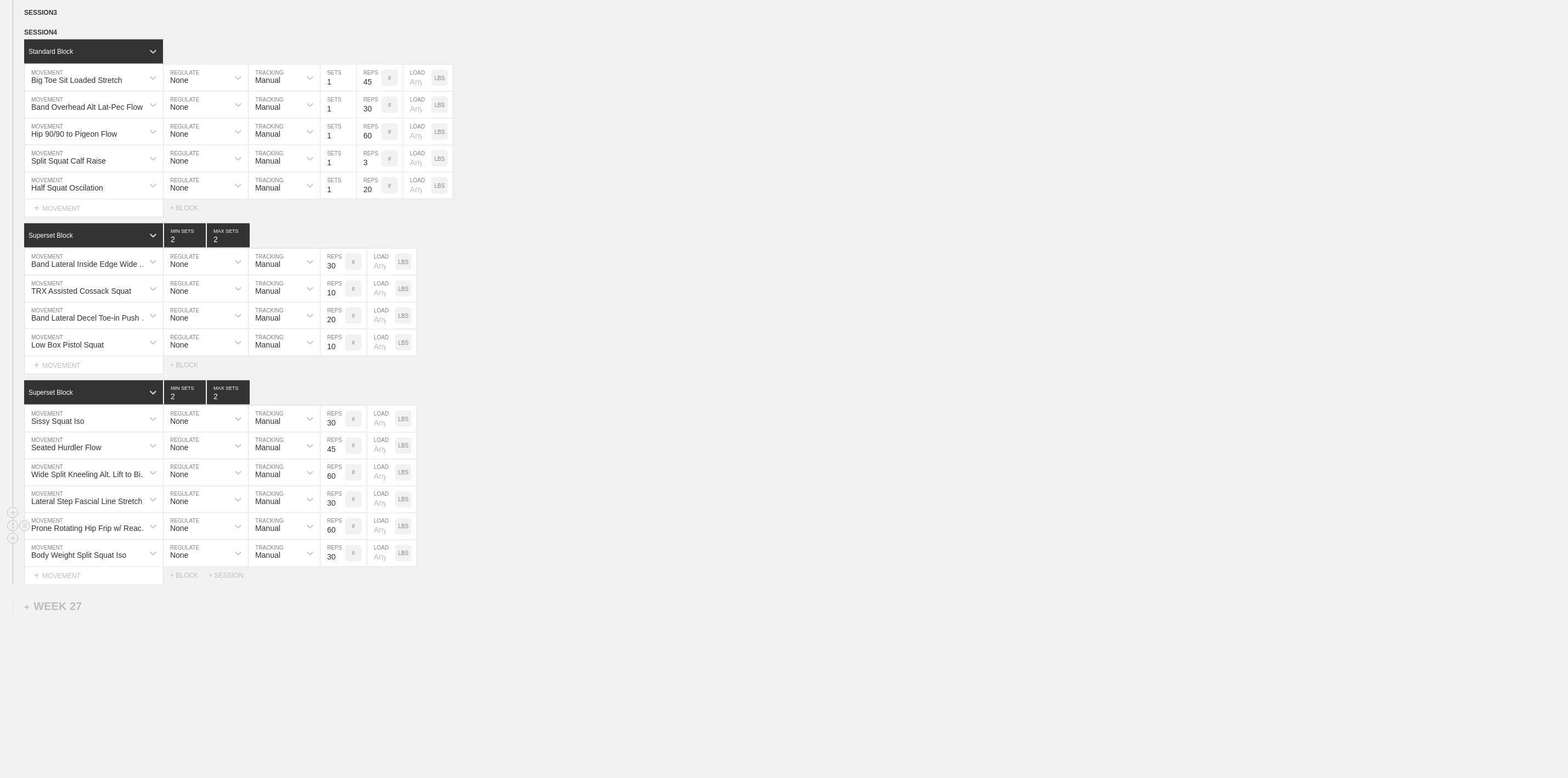
click at [601, 533] on div "Prone Rotating Hip Frip w/ Reach Flow MOVEMENT None REGULATE Manual TRACKING 60…" at bounding box center [784, 527] width 1568 height 27
click at [549, 476] on div "Wide Split Kneeling Alt. Lift to Bird Dog Flow MOVEMENT None REGULATE Manual TR…" at bounding box center [784, 473] width 1568 height 27
